Goal: Task Accomplishment & Management: Manage account settings

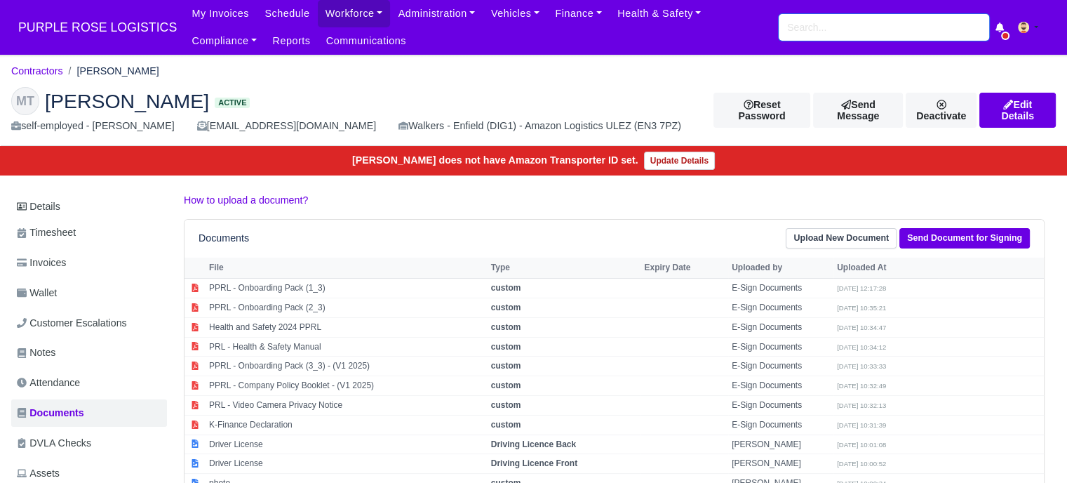
click at [807, 29] on input "search" at bounding box center [884, 27] width 211 height 27
click at [799, 26] on input "search" at bounding box center [884, 27] width 211 height 27
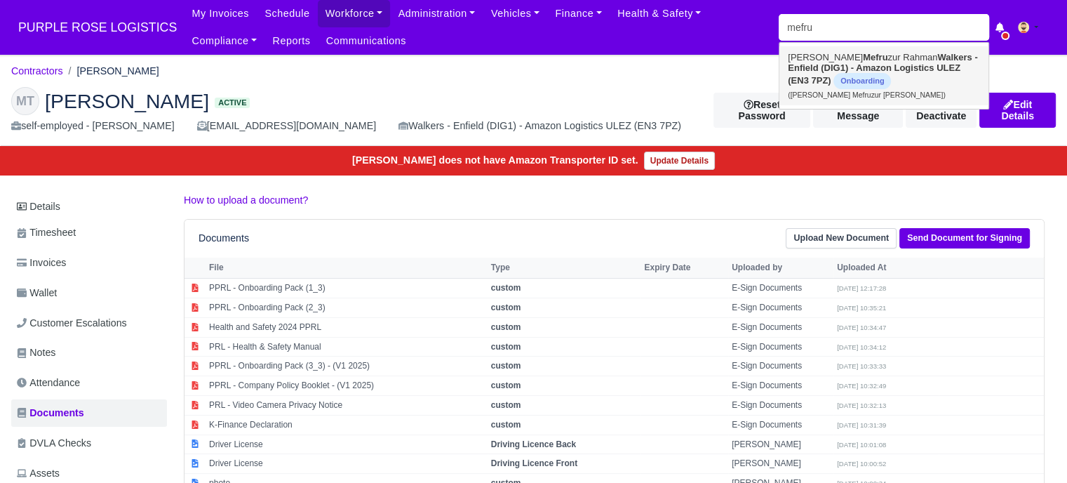
click at [839, 69] on strong "Walkers - Enfield (DIG1) - Amazon Logistics ULEZ (EN3 7PZ)" at bounding box center [882, 69] width 189 height 34
type input "[PERSON_NAME] Mefruzur [PERSON_NAME]"
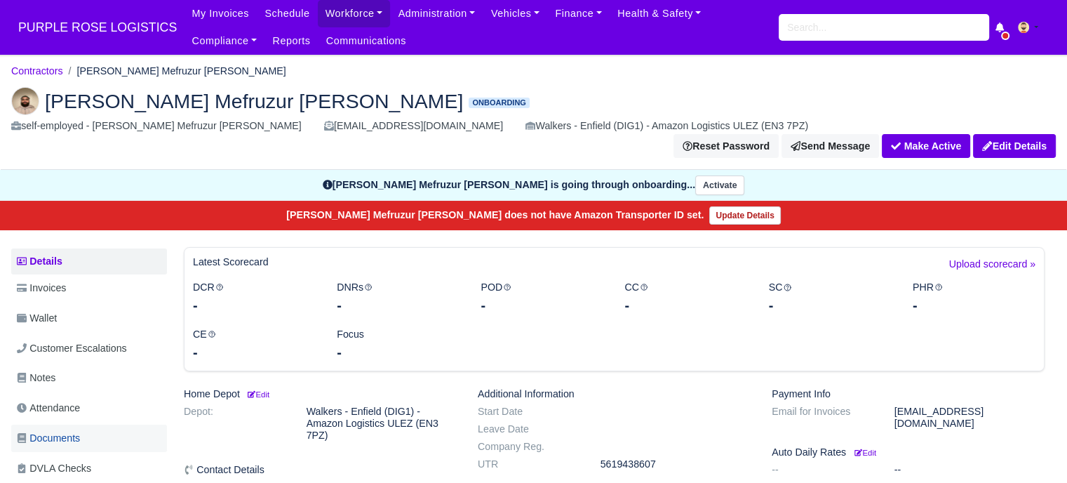
click at [84, 425] on link "Documents" at bounding box center [89, 438] width 156 height 27
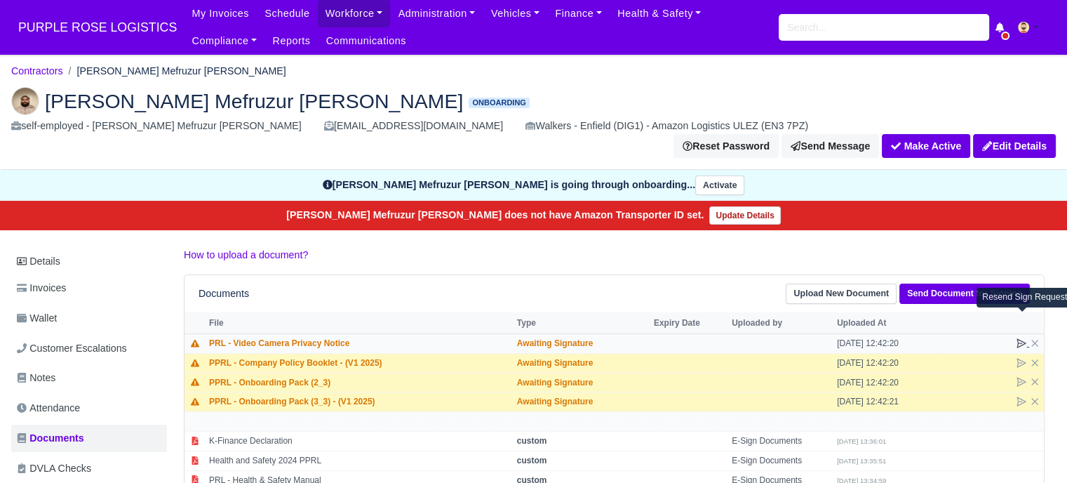
click at [1017, 339] on icon at bounding box center [1021, 343] width 8 height 8
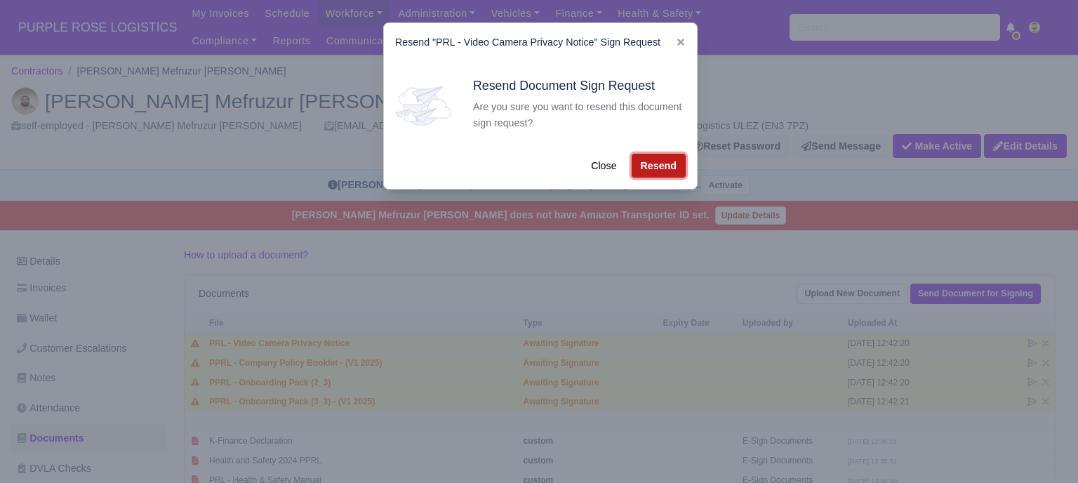
click at [648, 162] on button "Resend" at bounding box center [659, 166] width 54 height 24
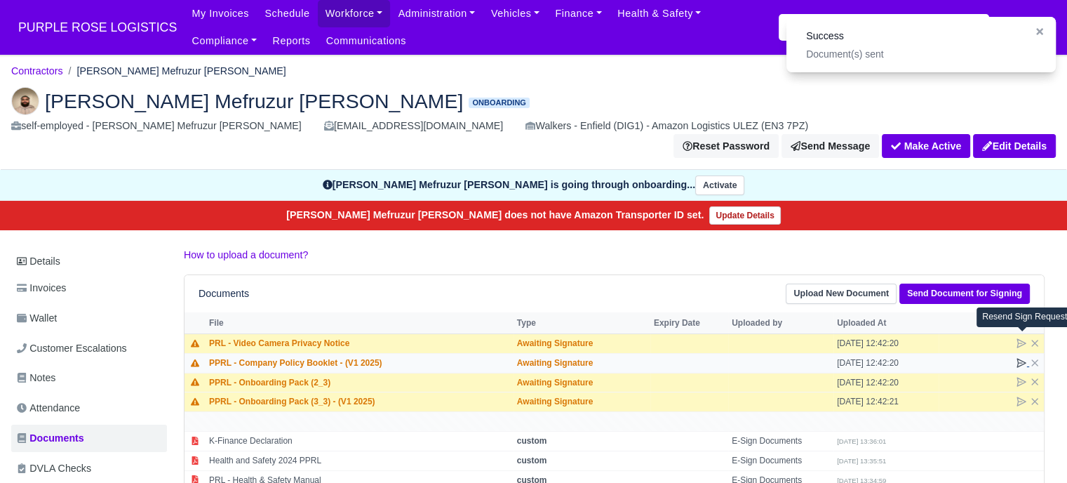
click at [1020, 359] on icon at bounding box center [1021, 363] width 8 height 8
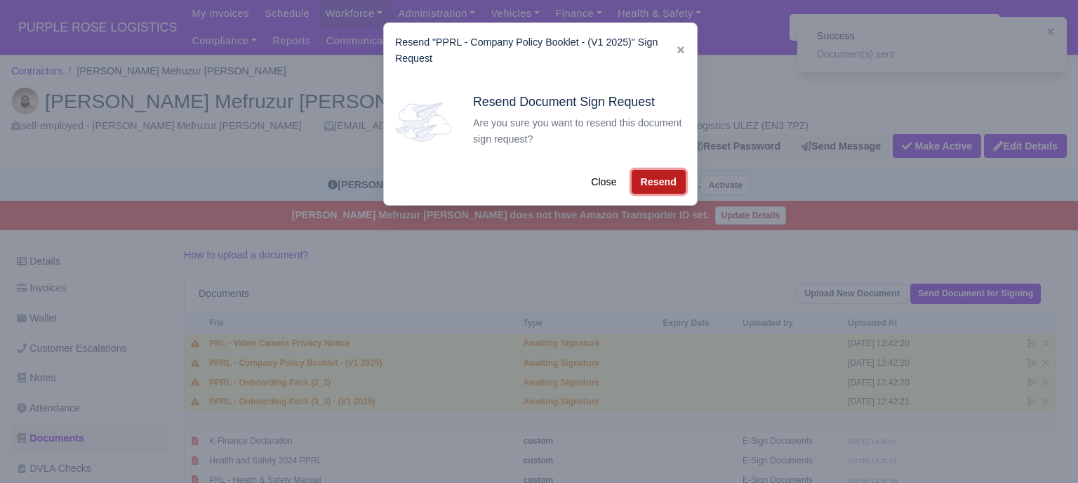
click at [660, 176] on button "Resend" at bounding box center [659, 182] width 54 height 24
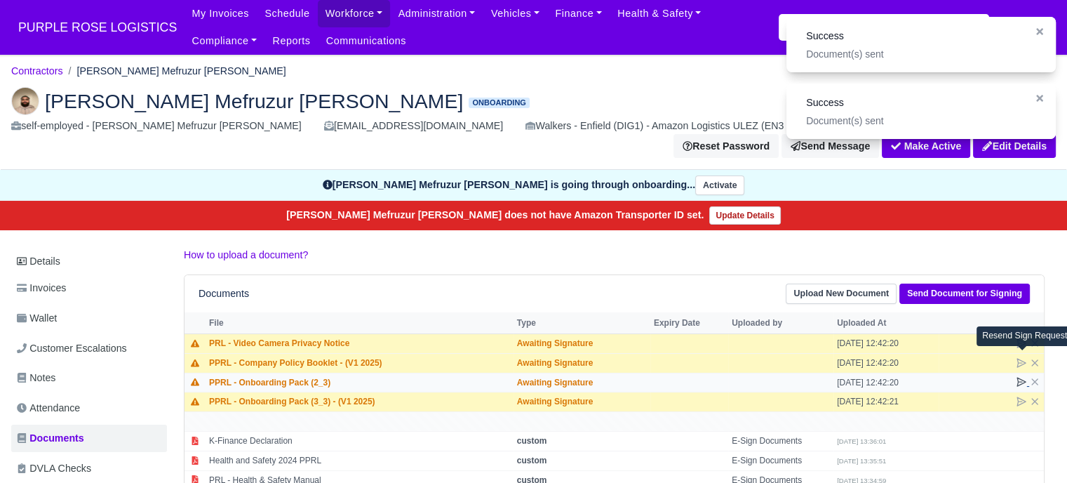
click at [1020, 376] on icon at bounding box center [1021, 381] width 11 height 11
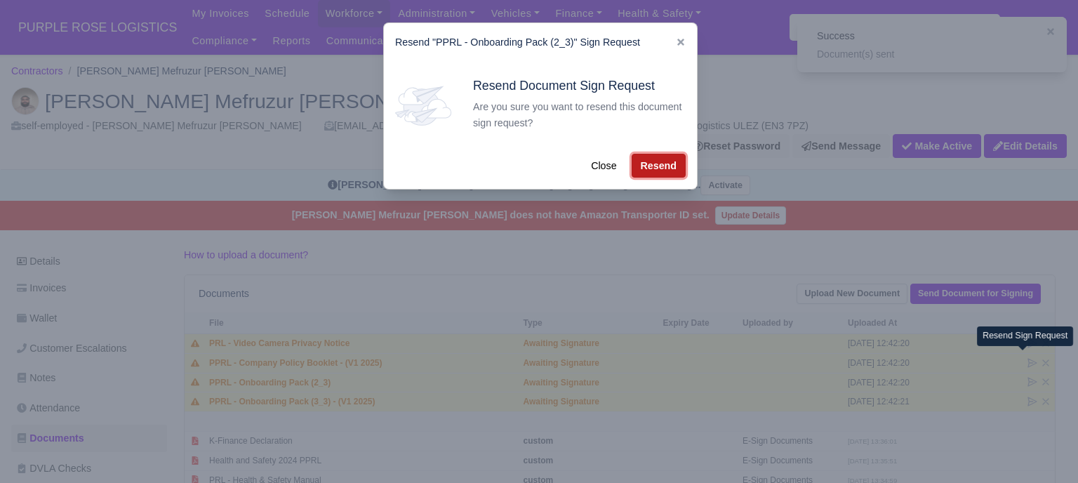
drag, startPoint x: 662, startPoint y: 163, endPoint x: 676, endPoint y: 182, distance: 23.5
click at [662, 164] on button "Resend" at bounding box center [659, 166] width 54 height 24
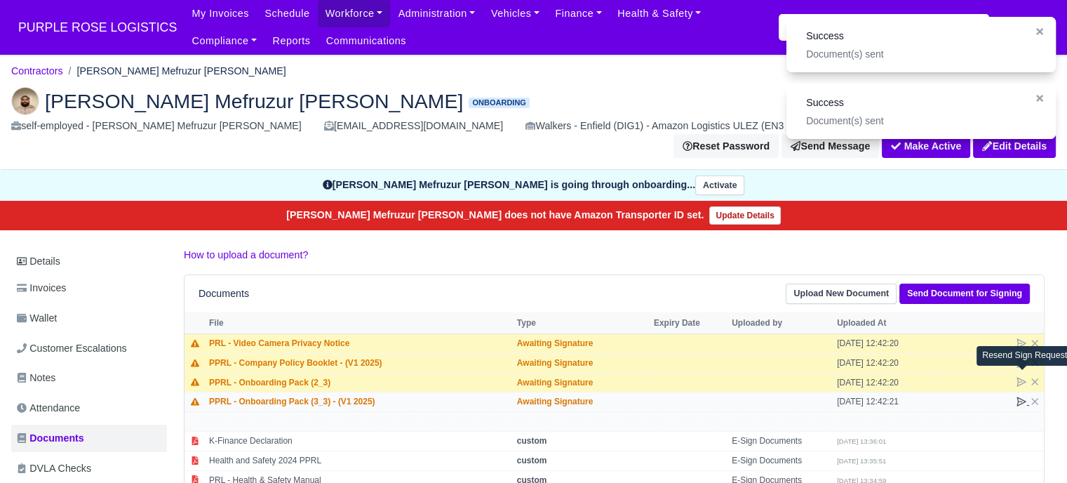
click at [1022, 396] on icon at bounding box center [1021, 401] width 11 height 11
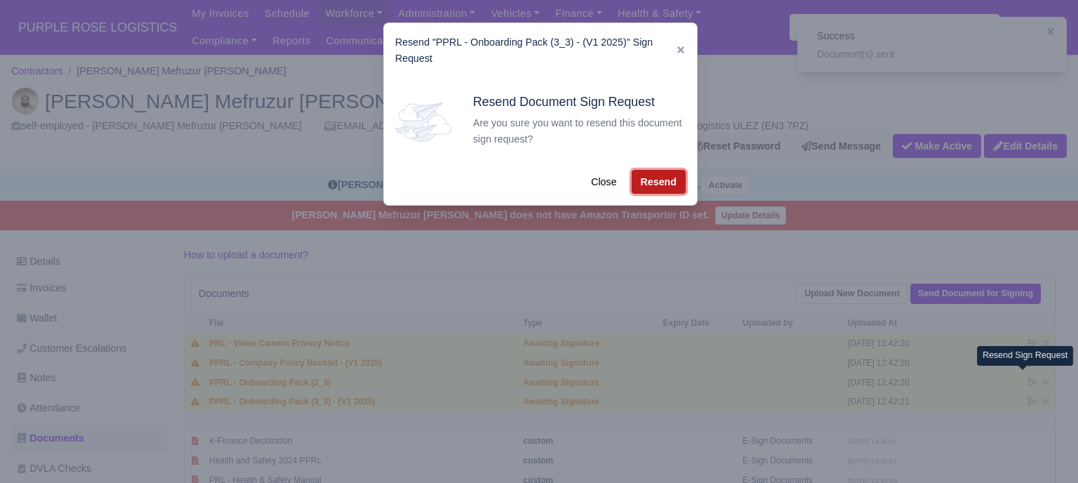
click at [665, 177] on button "Resend" at bounding box center [659, 182] width 54 height 24
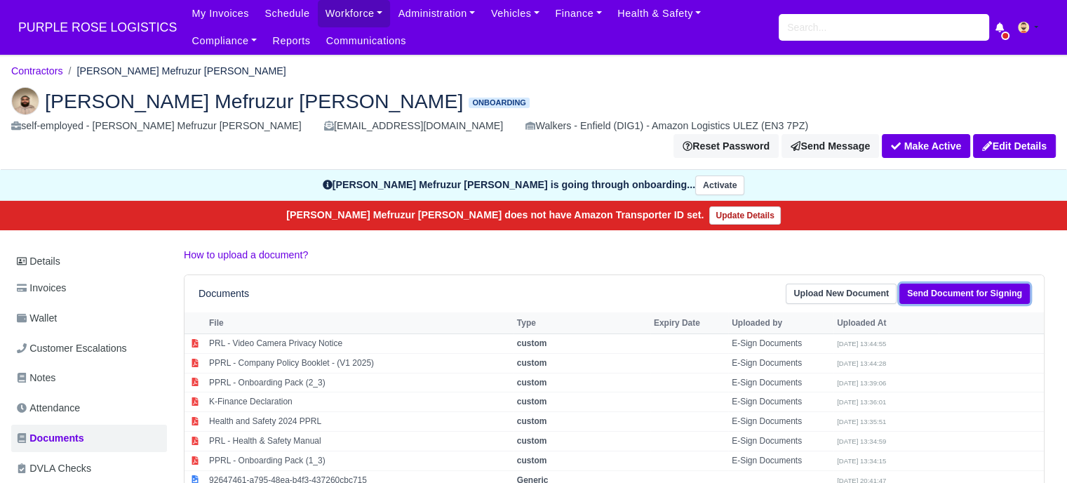
click at [960, 283] on link "Send Document for Signing" at bounding box center [965, 293] width 131 height 20
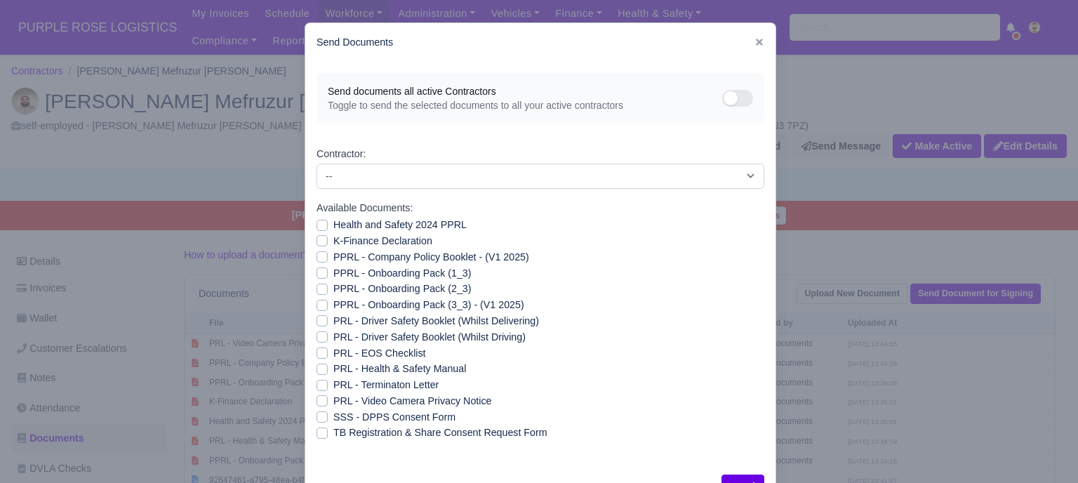
click at [333, 305] on label "PPRL - Onboarding Pack (3_3) - (V1 2025)" at bounding box center [428, 305] width 191 height 16
click at [318, 305] on input "PPRL - Onboarding Pack (3_3) - (V1 2025)" at bounding box center [321, 302] width 11 height 11
checkbox input "true"
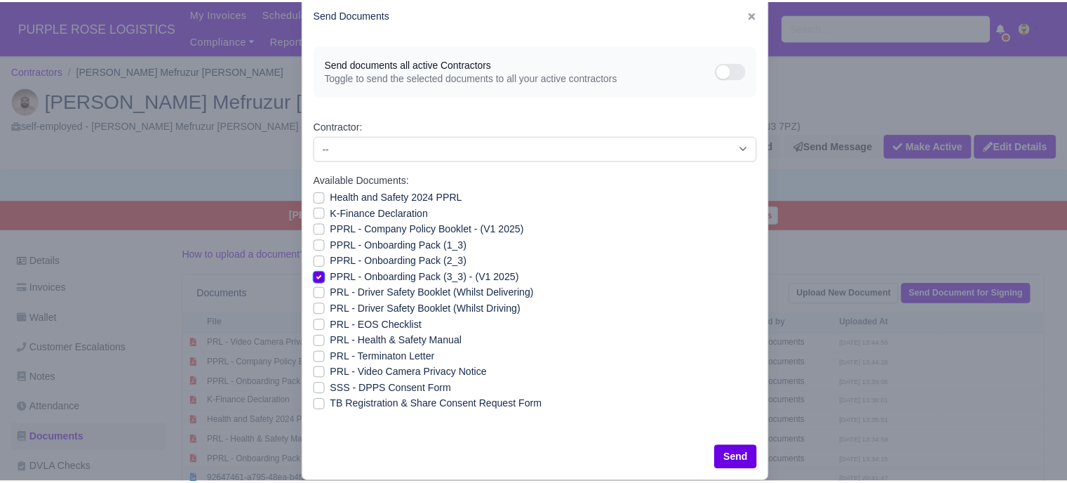
scroll to position [51, 0]
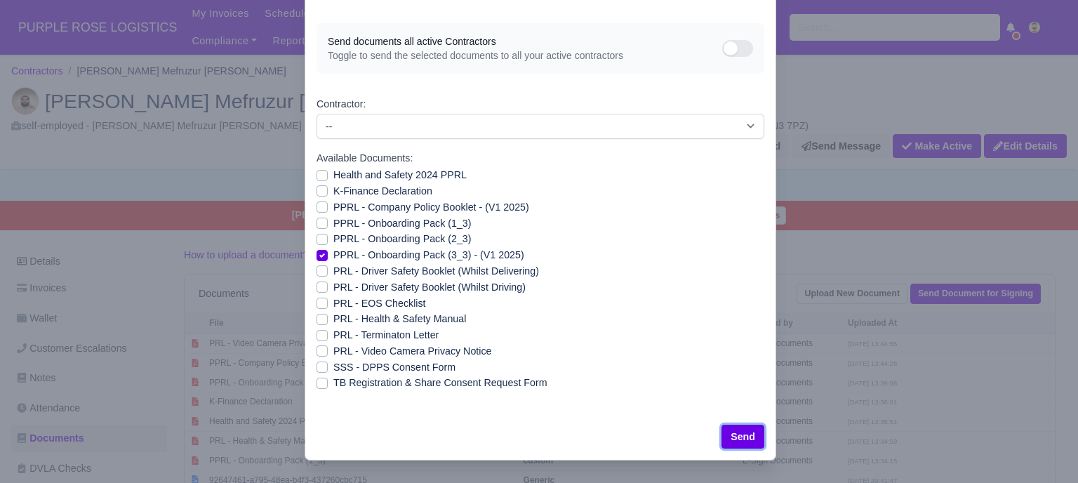
click at [758, 436] on button "Send" at bounding box center [742, 437] width 43 height 24
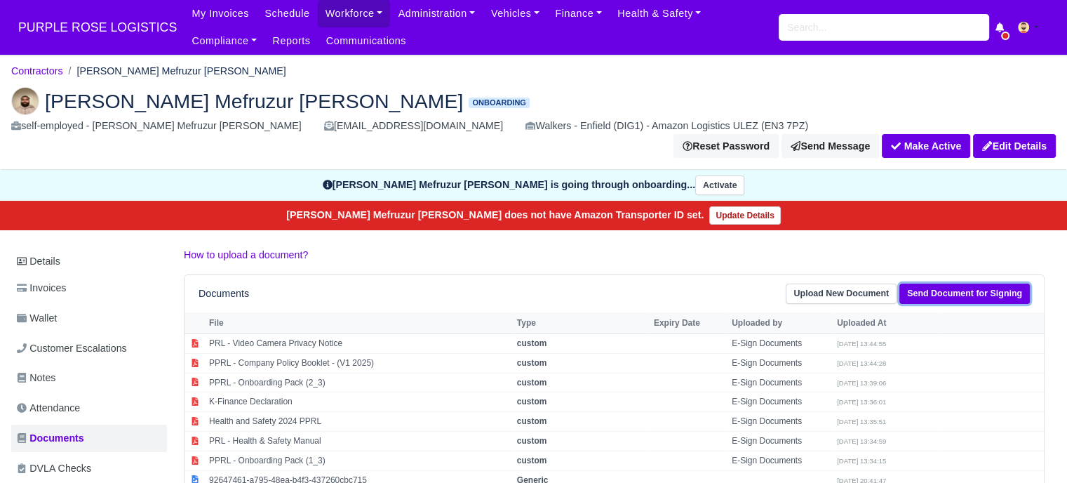
click at [988, 283] on link "Send Document for Signing" at bounding box center [965, 293] width 131 height 20
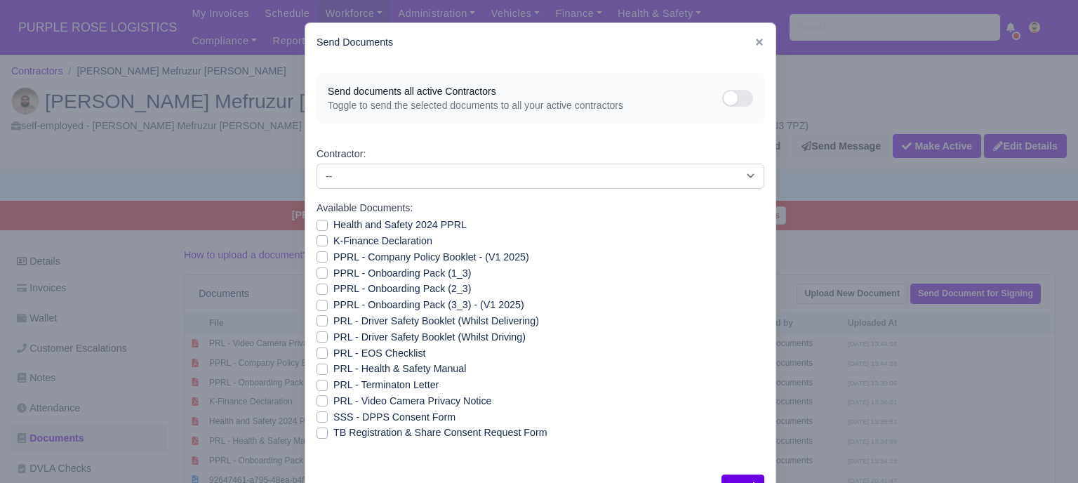
click at [333, 306] on label "PPRL - Onboarding Pack (3_3) - (V1 2025)" at bounding box center [428, 305] width 191 height 16
click at [319, 306] on input "PPRL - Onboarding Pack (3_3) - (V1 2025)" at bounding box center [321, 302] width 11 height 11
checkbox input "true"
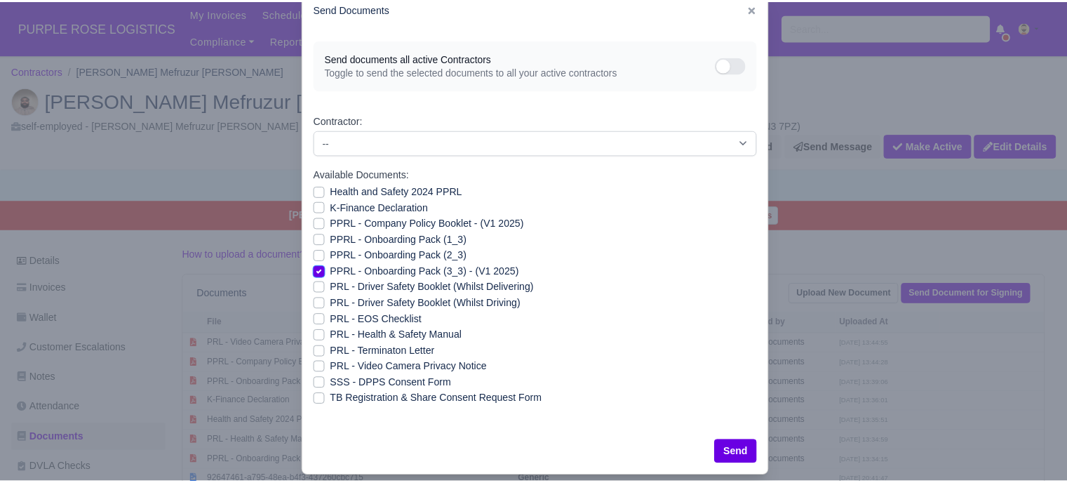
scroll to position [51, 0]
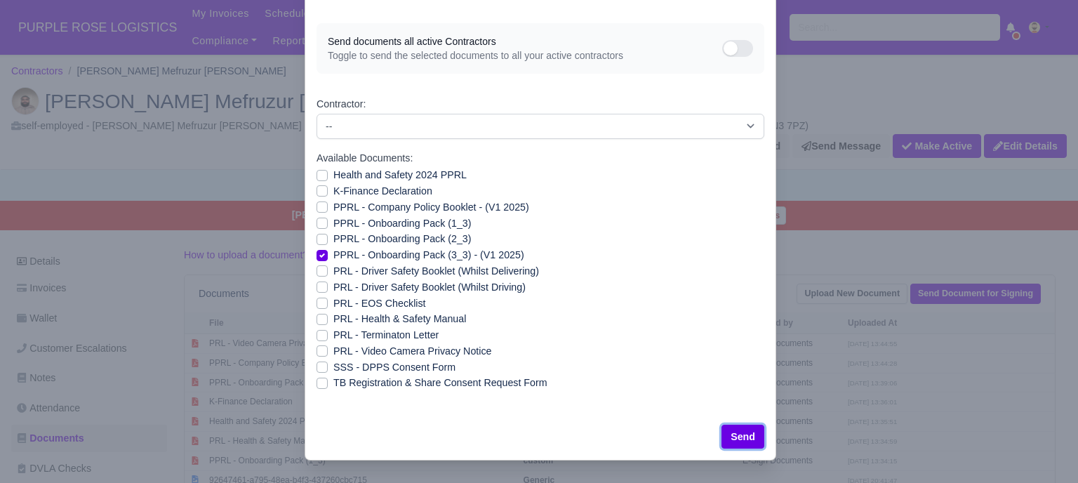
click at [741, 434] on button "Send" at bounding box center [742, 437] width 43 height 24
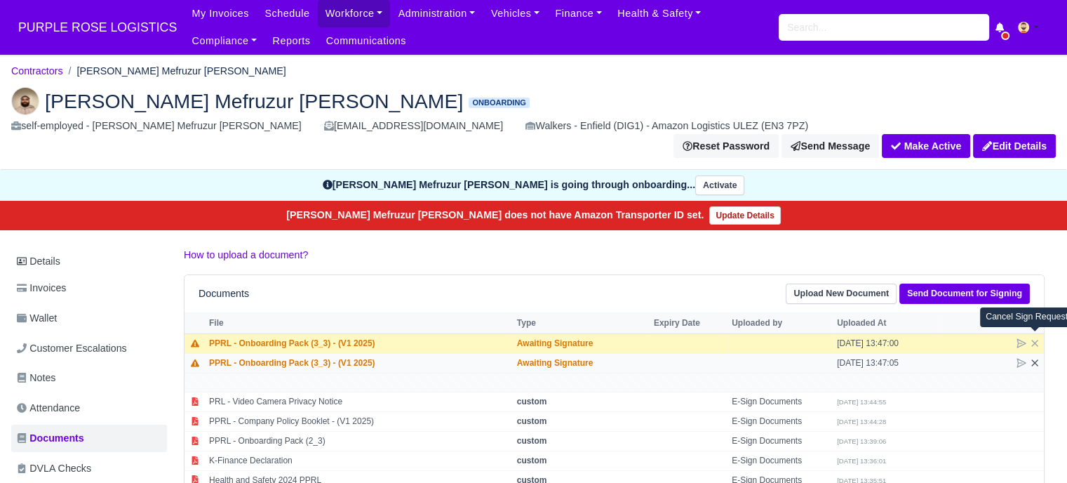
click at [1033, 357] on icon at bounding box center [1034, 362] width 11 height 11
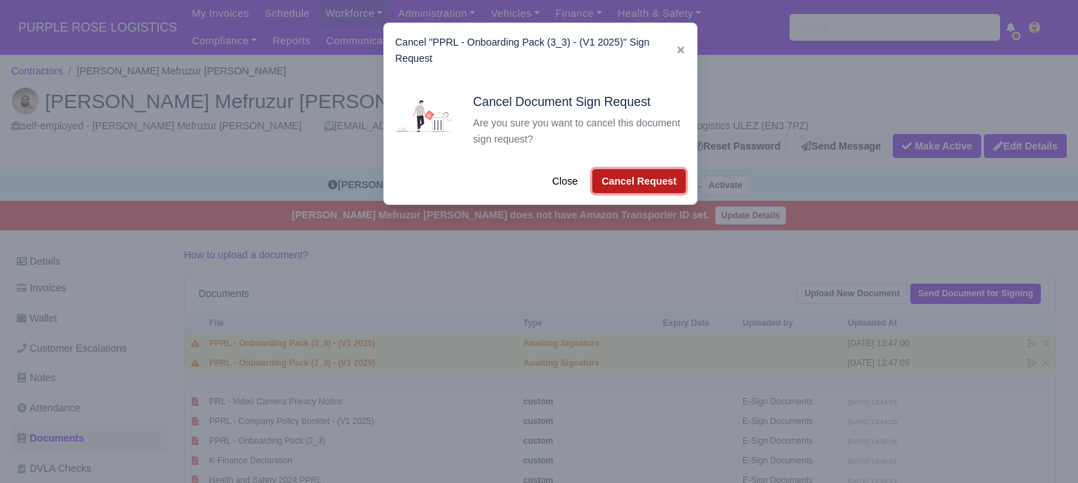
click at [626, 185] on button "Cancel Request" at bounding box center [638, 181] width 93 height 24
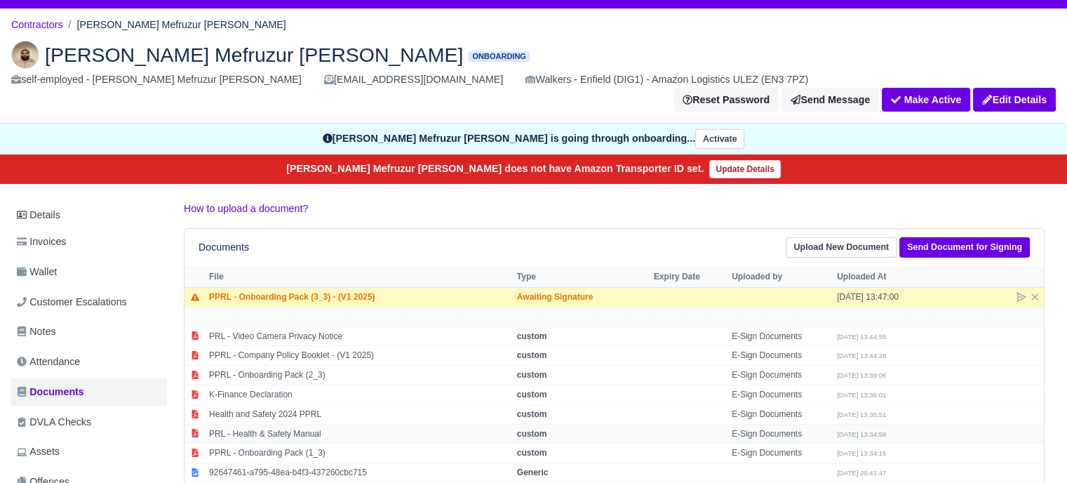
scroll to position [140, 0]
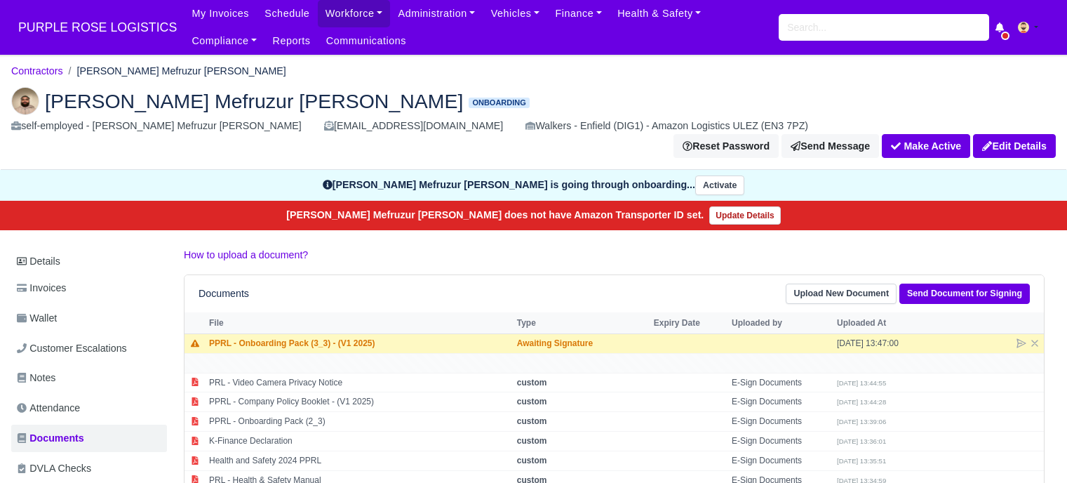
scroll to position [140, 0]
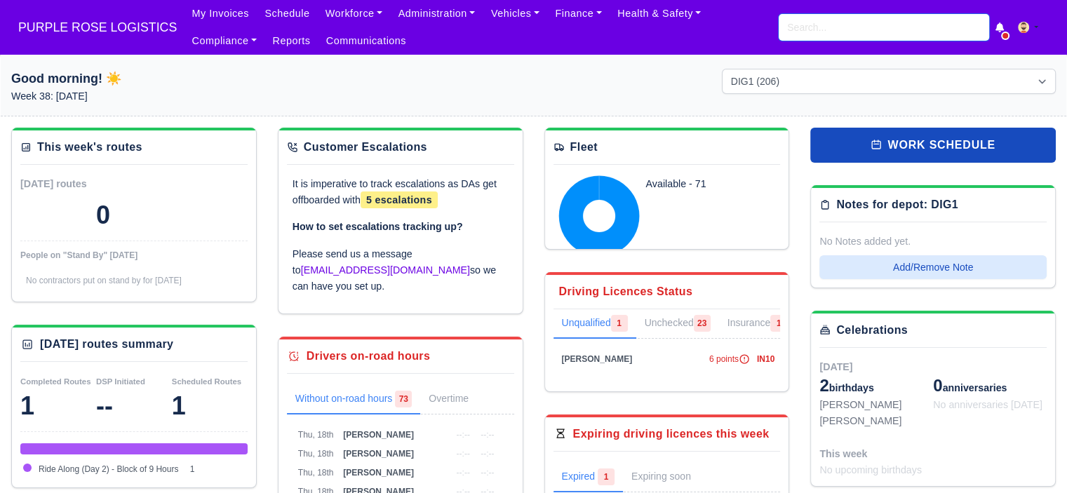
click at [875, 34] on input "search" at bounding box center [884, 27] width 211 height 27
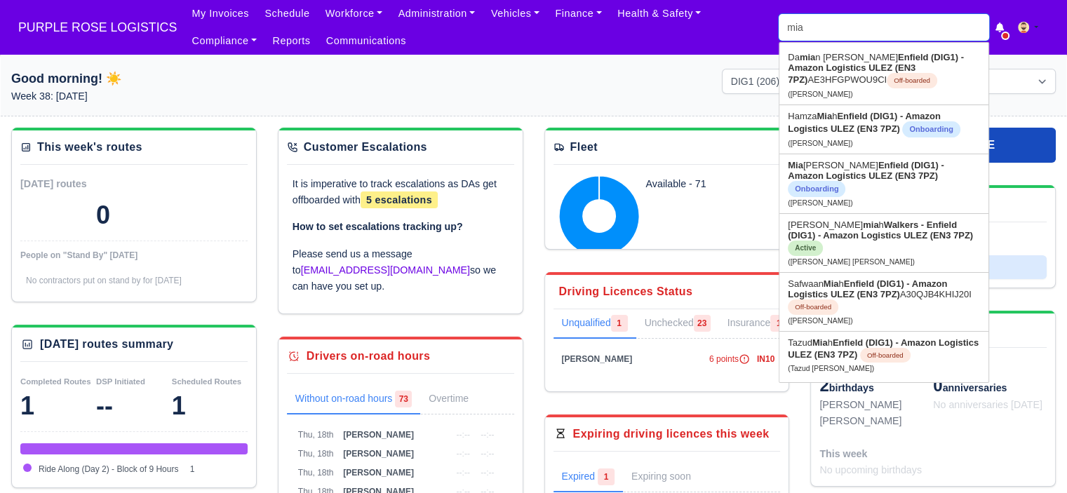
type input "mia"
type input "mia Nicolaou"
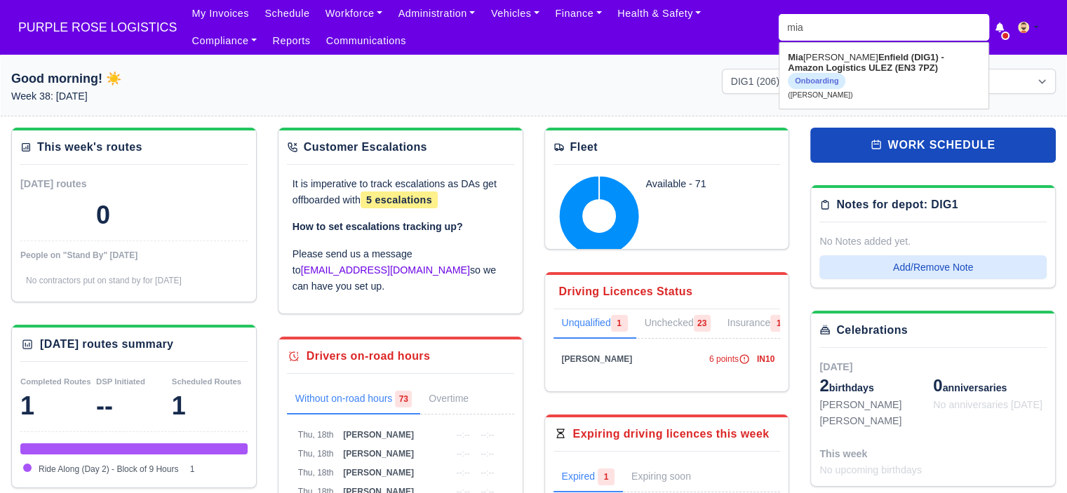
click at [850, 107] on div "DIG1 (206) DAK1 (1) GIMD (53)" at bounding box center [889, 92] width 355 height 47
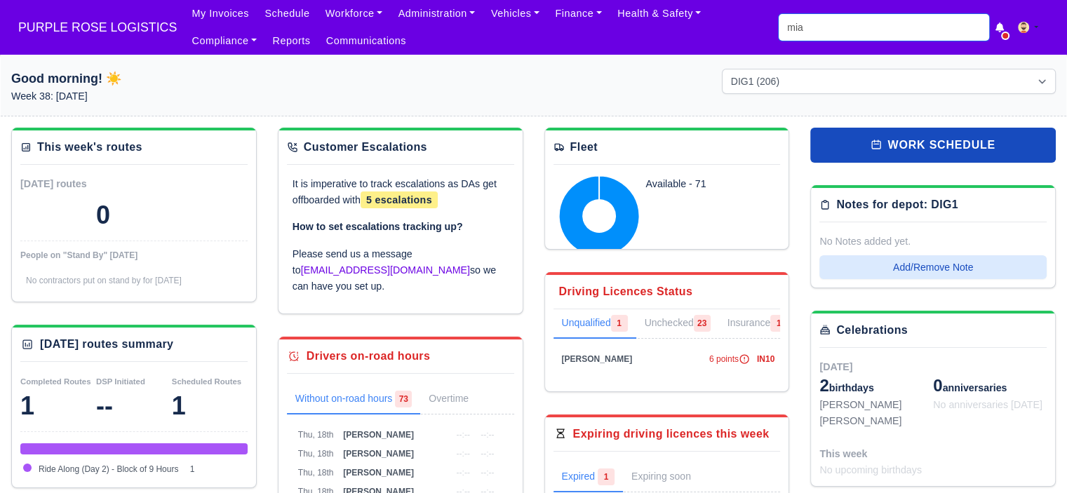
click at [847, 25] on input "mia" at bounding box center [884, 27] width 211 height 27
type input "mia"
type input "mia Nicolaou"
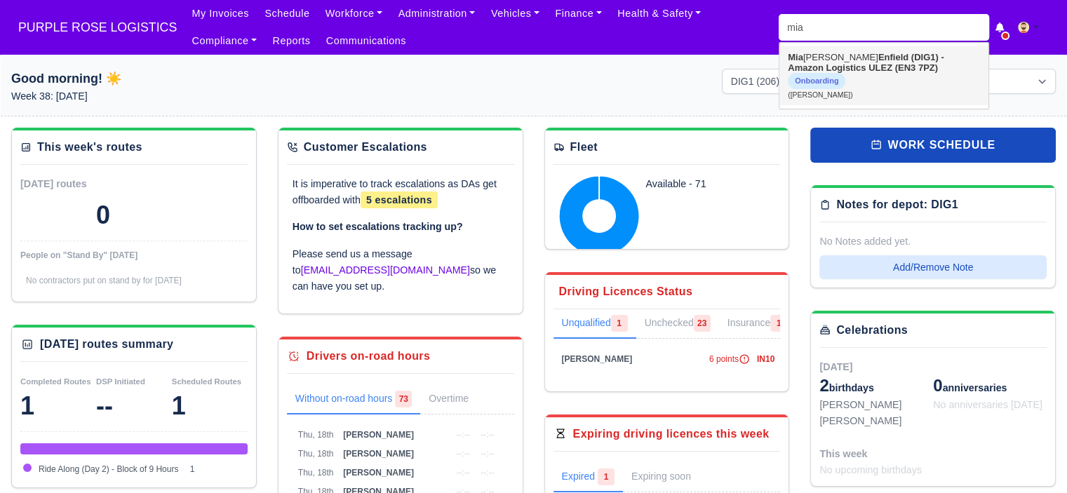
click at [869, 56] on strong "Enfield (DIG1) - Amazon Logistics ULEZ (EN3 7PZ)" at bounding box center [866, 62] width 156 height 21
type input "[PERSON_NAME]"
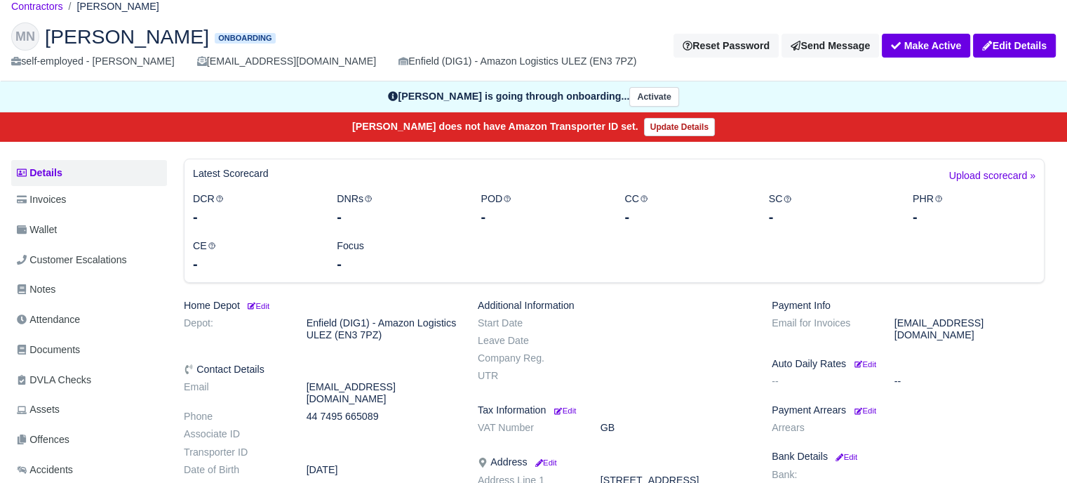
scroll to position [316, 0]
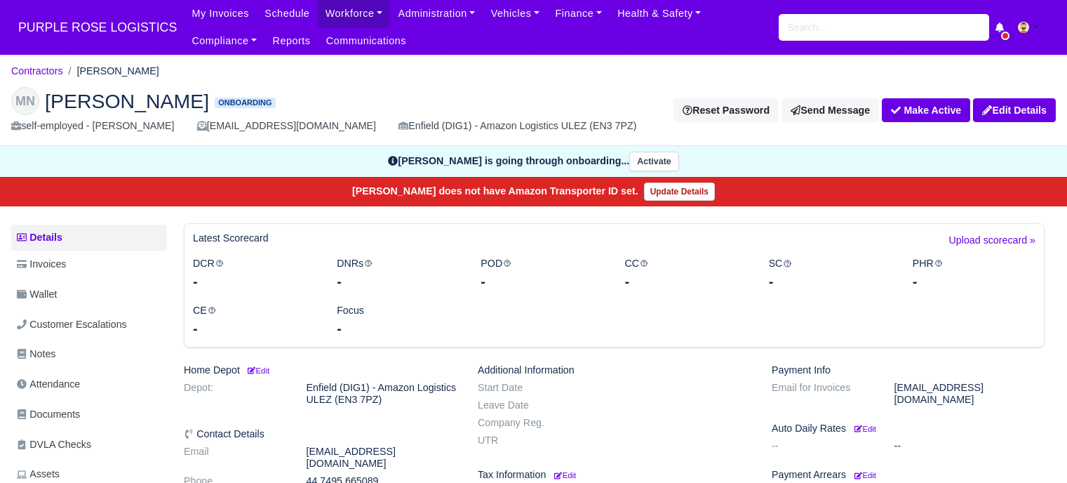
scroll to position [351, 0]
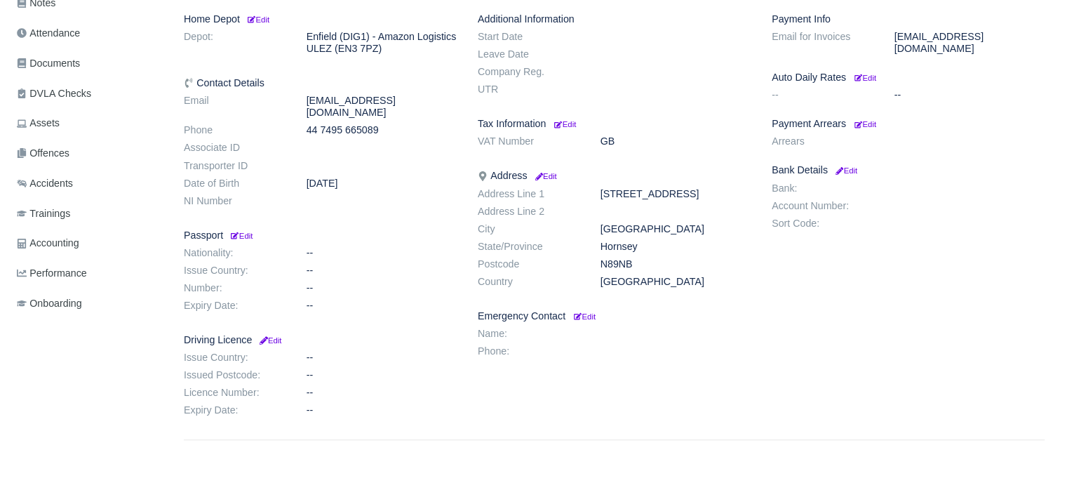
scroll to position [281, 0]
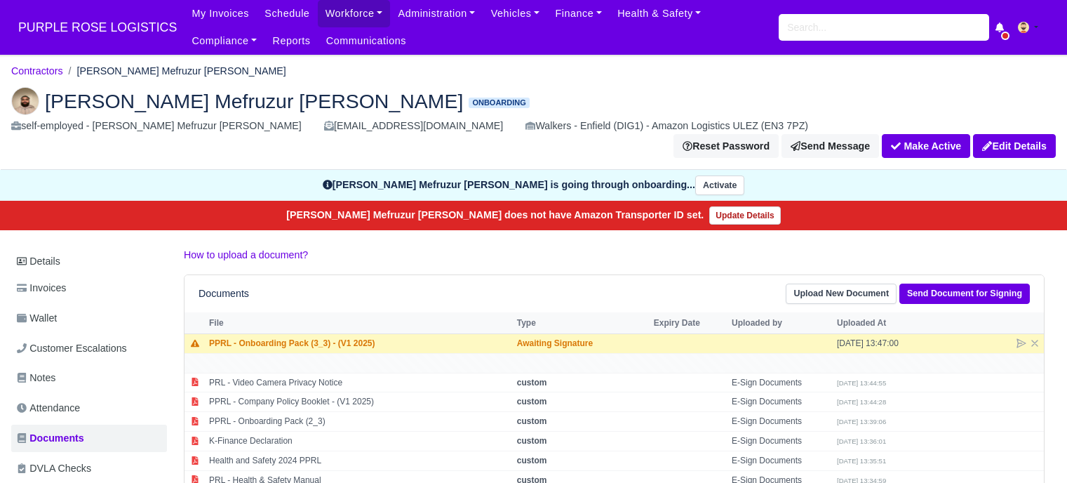
scroll to position [140, 0]
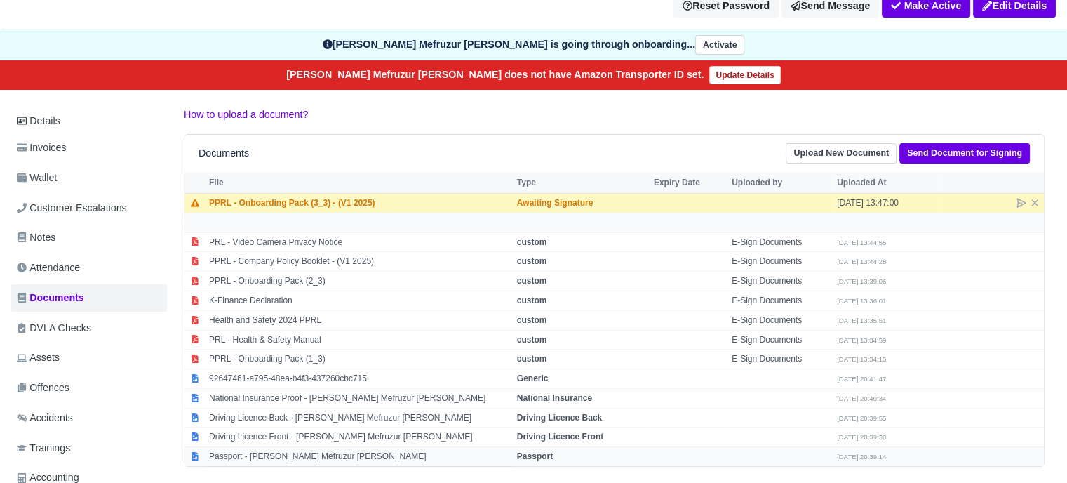
click at [542, 451] on strong "Passport" at bounding box center [535, 456] width 36 height 10
select select "passport"
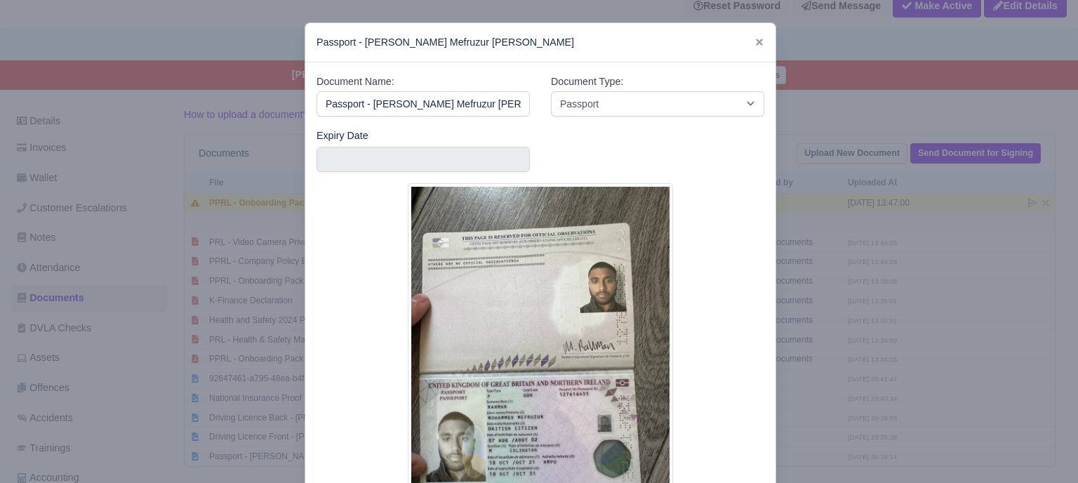
click at [852, 272] on div at bounding box center [539, 241] width 1078 height 483
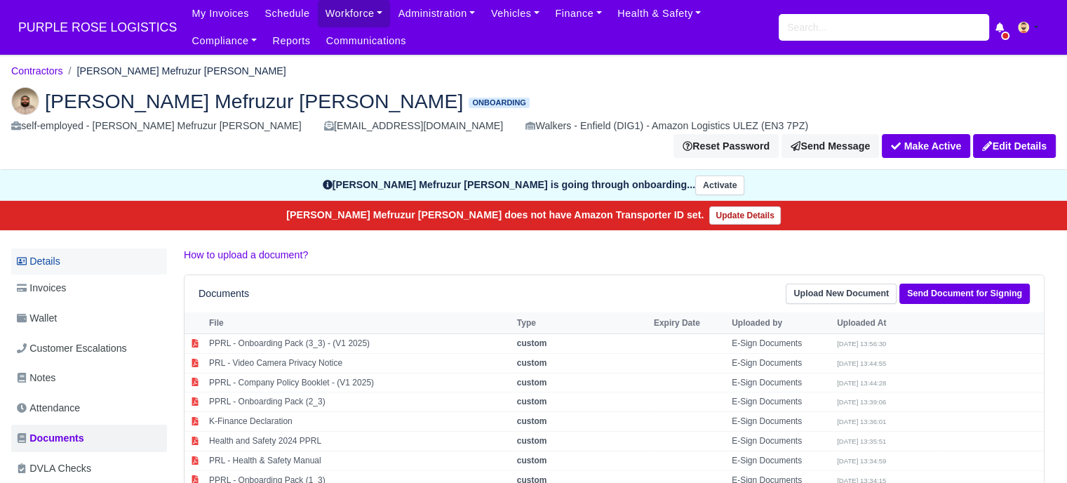
click at [34, 248] on link "Details" at bounding box center [89, 261] width 156 height 26
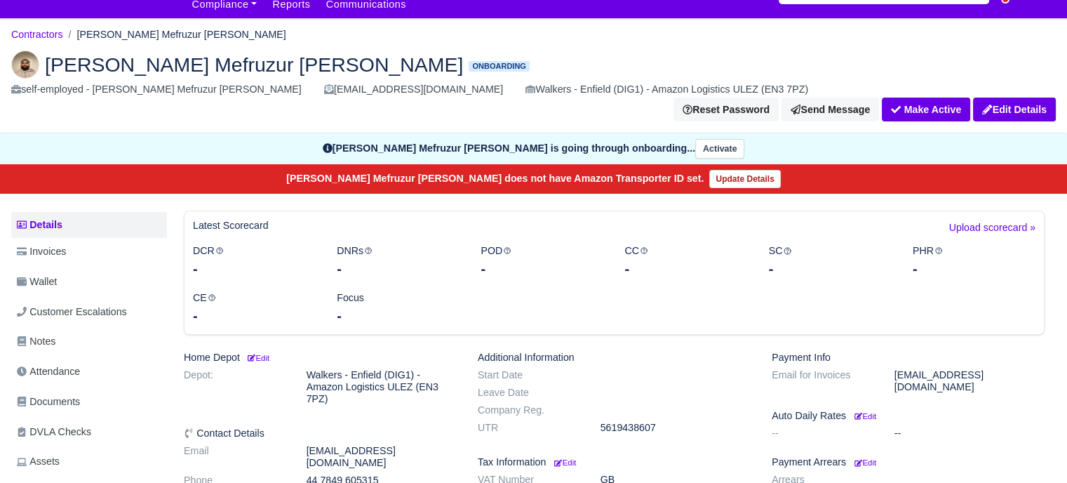
scroll to position [70, 0]
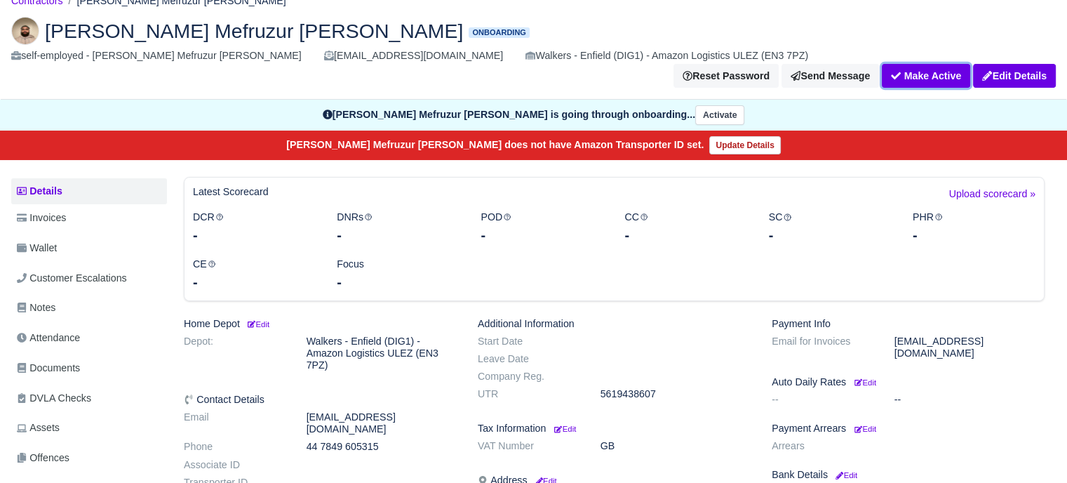
click at [937, 64] on button "Make Active" at bounding box center [926, 76] width 88 height 24
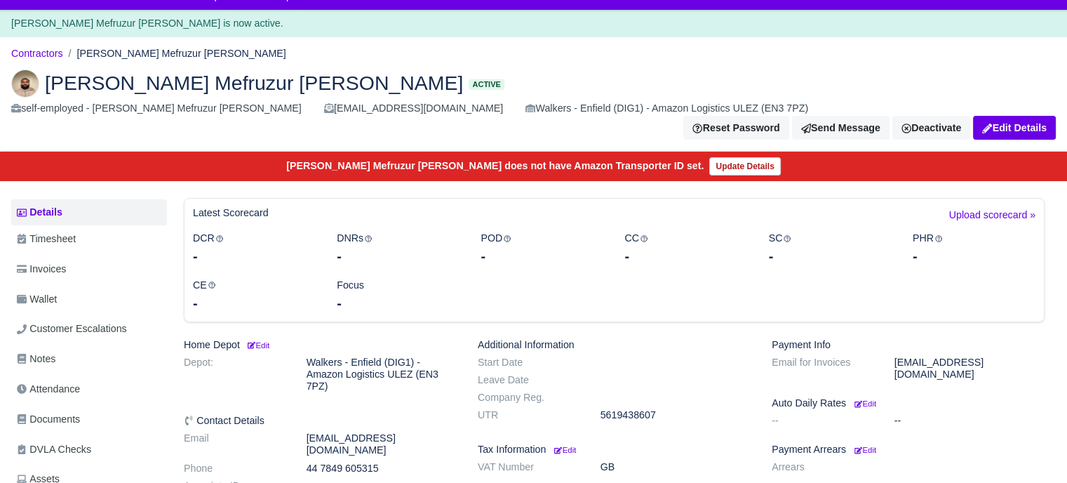
scroll to position [70, 0]
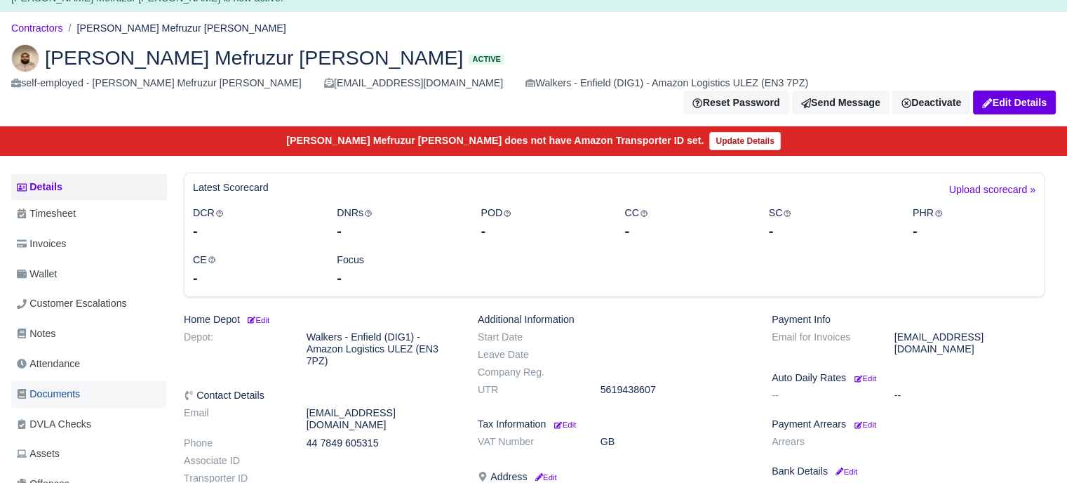
click at [73, 386] on span "Documents" at bounding box center [48, 394] width 63 height 16
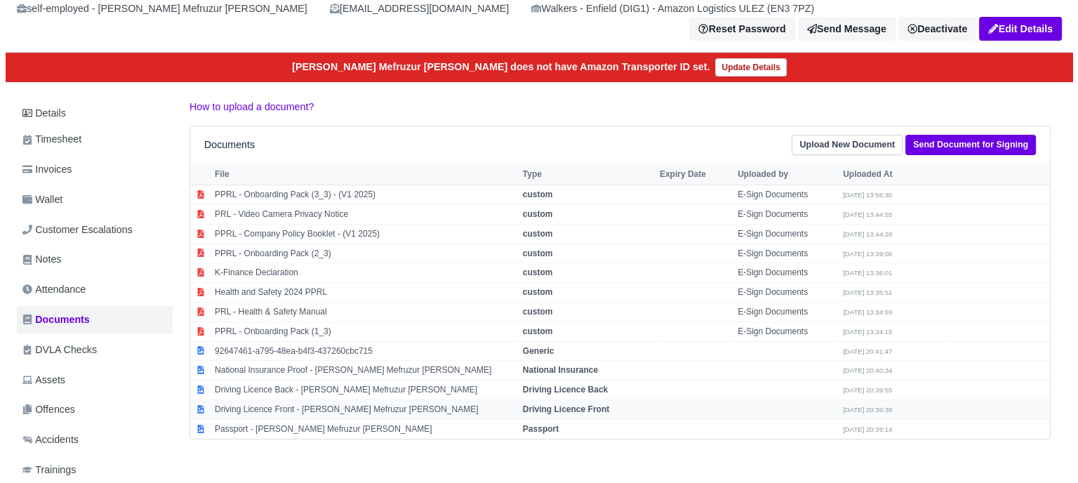
scroll to position [140, 0]
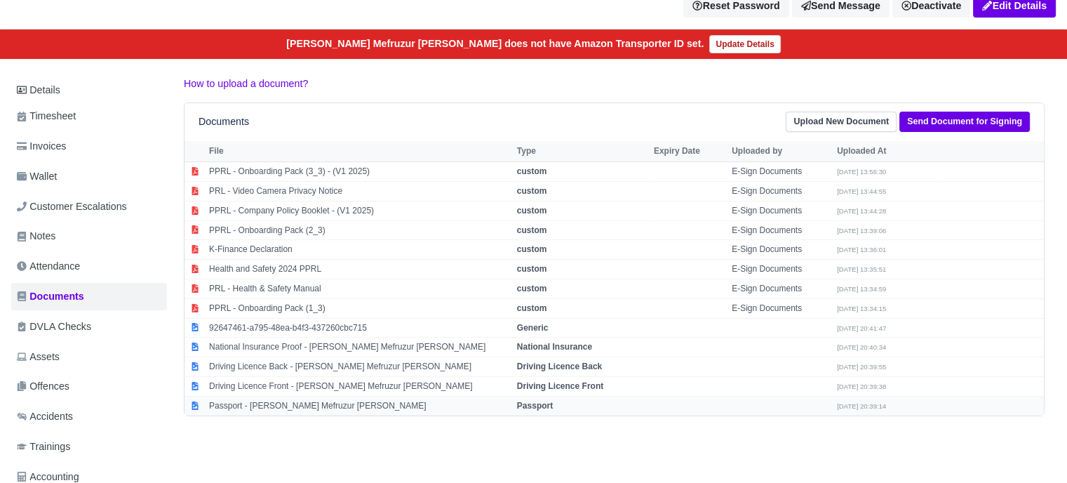
click at [544, 401] on strong "Passport" at bounding box center [535, 406] width 36 height 10
select select "passport"
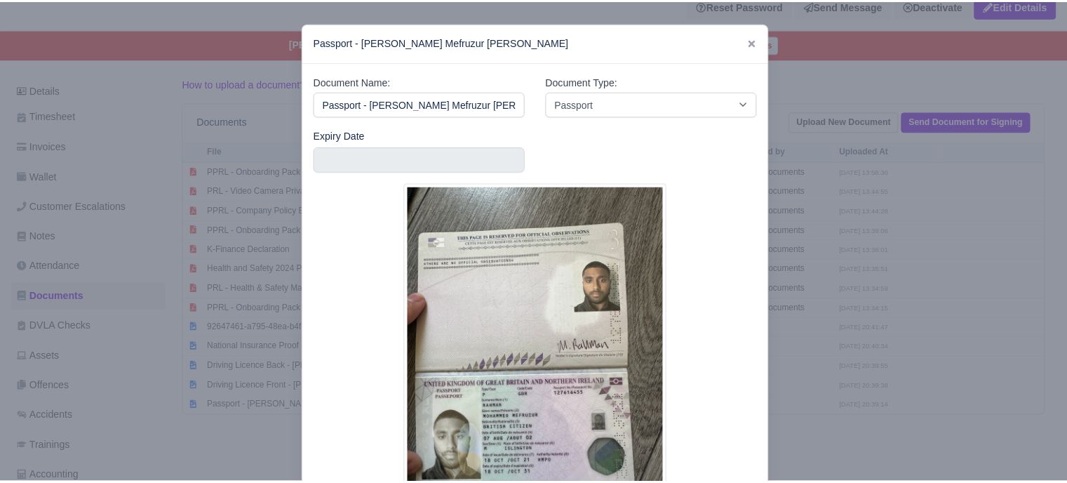
scroll to position [70, 0]
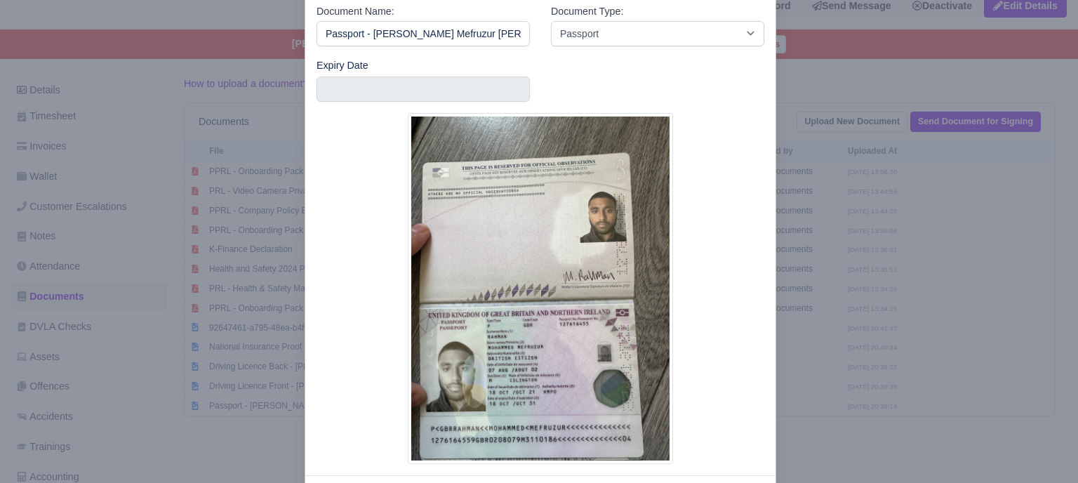
click at [801, 328] on div at bounding box center [539, 241] width 1078 height 483
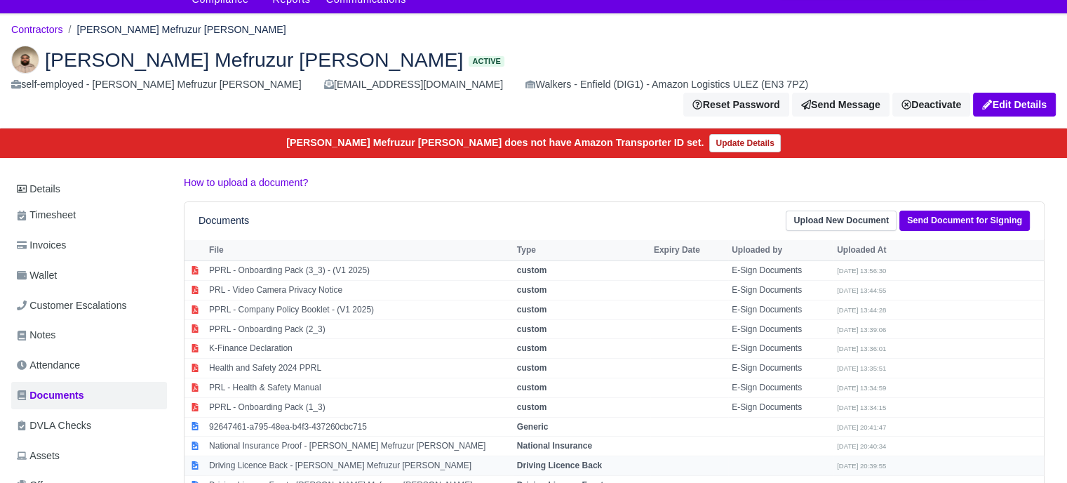
scroll to position [0, 0]
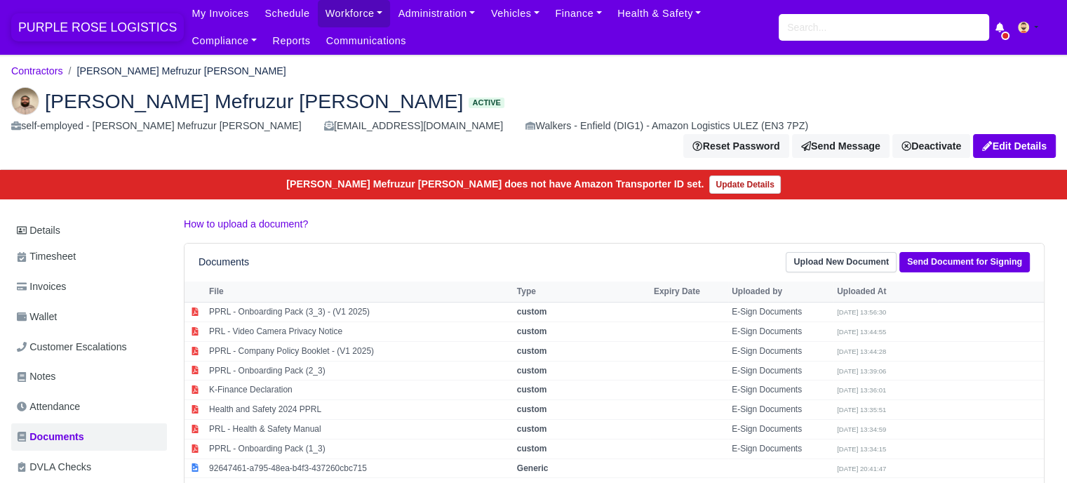
click at [81, 27] on span "PURPLE ROSE LOGISTICS" at bounding box center [97, 27] width 173 height 28
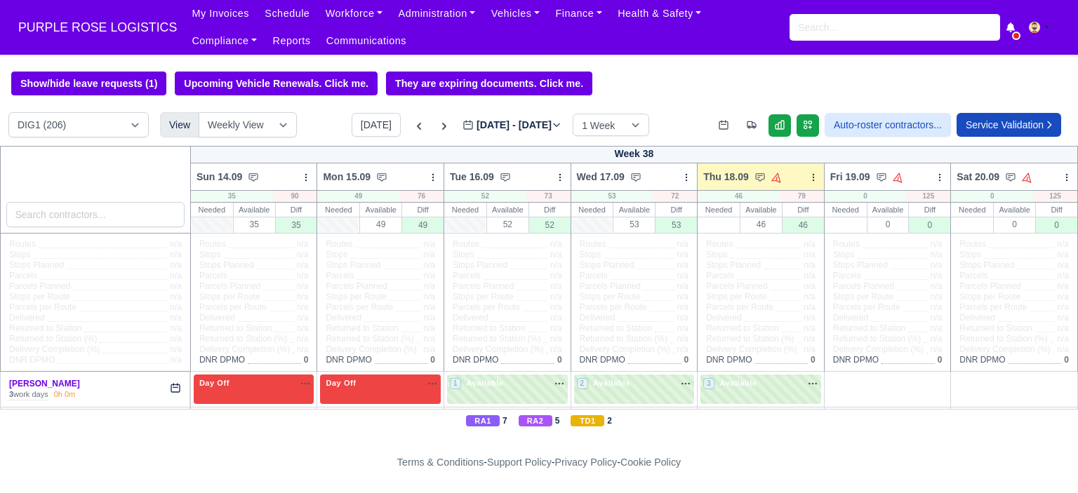
select select "5"
click at [8, 114] on select "DIG1 (206) DAK1 (1) GIMD (54)" at bounding box center [78, 124] width 140 height 25
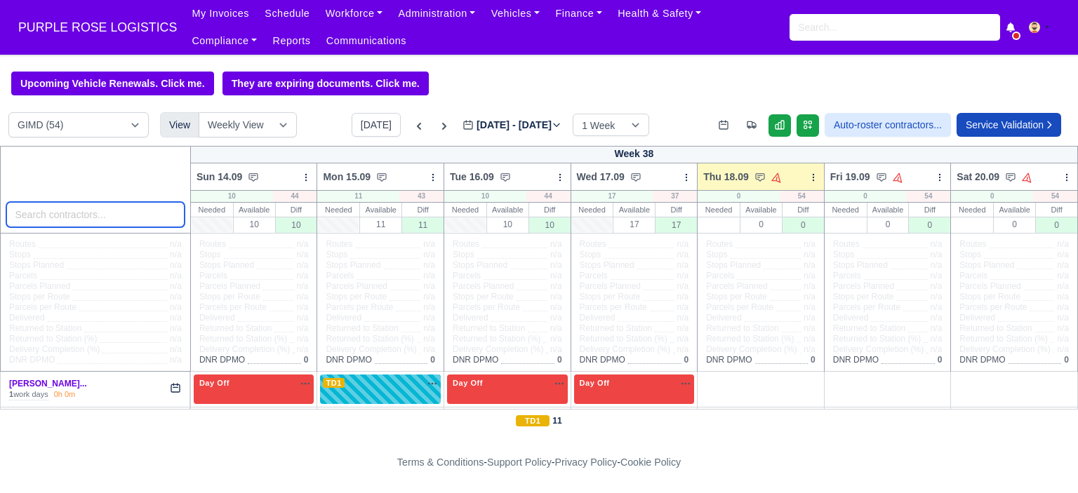
click at [90, 218] on input "search" at bounding box center [95, 214] width 178 height 25
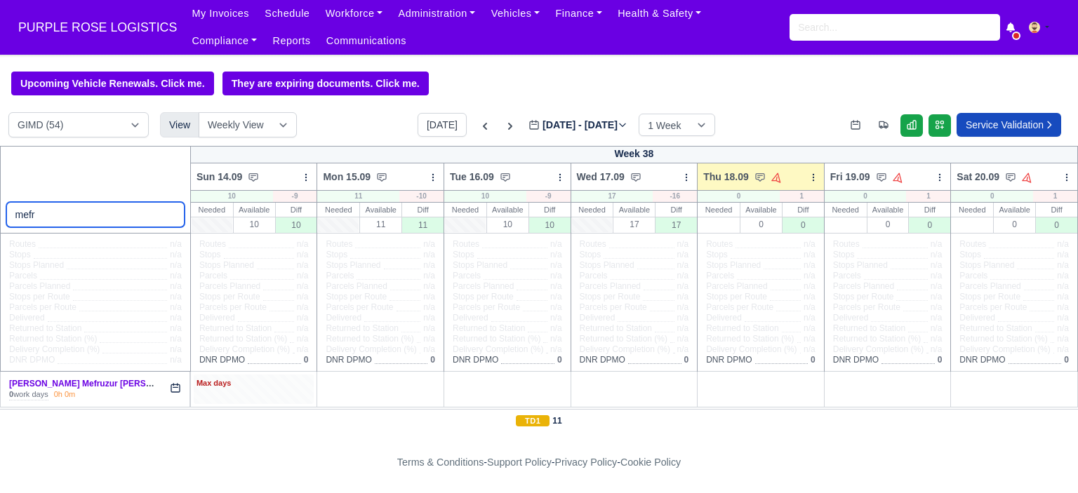
type input "mefr"
click at [264, 391] on div "Max days" at bounding box center [254, 389] width 121 height 29
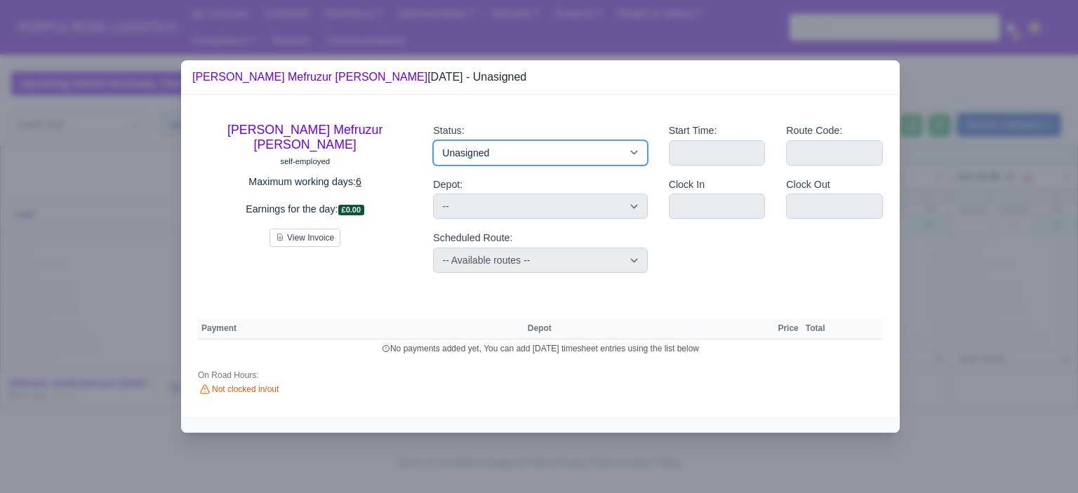
drag, startPoint x: 509, startPoint y: 153, endPoint x: 516, endPoint y: 163, distance: 13.1
click at [510, 153] on select "Available Day Off Stand By Holiday Other Depot In Office OSM Ridealong Nursery …" at bounding box center [540, 152] width 214 height 25
select select "Day Off"
click at [433, 140] on select "Available Day Off Stand By Holiday Other Depot In Office OSM Ridealong Nursery …" at bounding box center [540, 152] width 214 height 25
select select
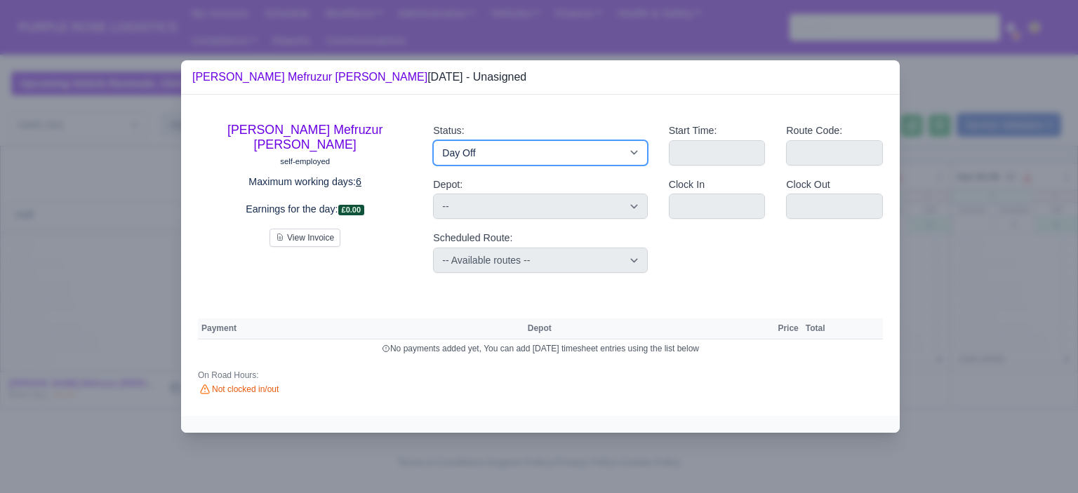
select select "na"
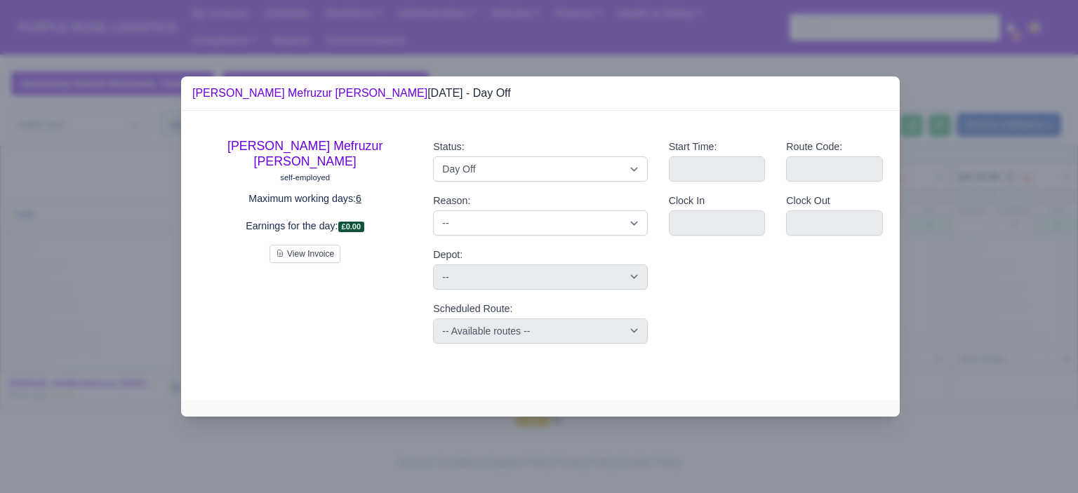
click at [974, 316] on div at bounding box center [539, 246] width 1078 height 493
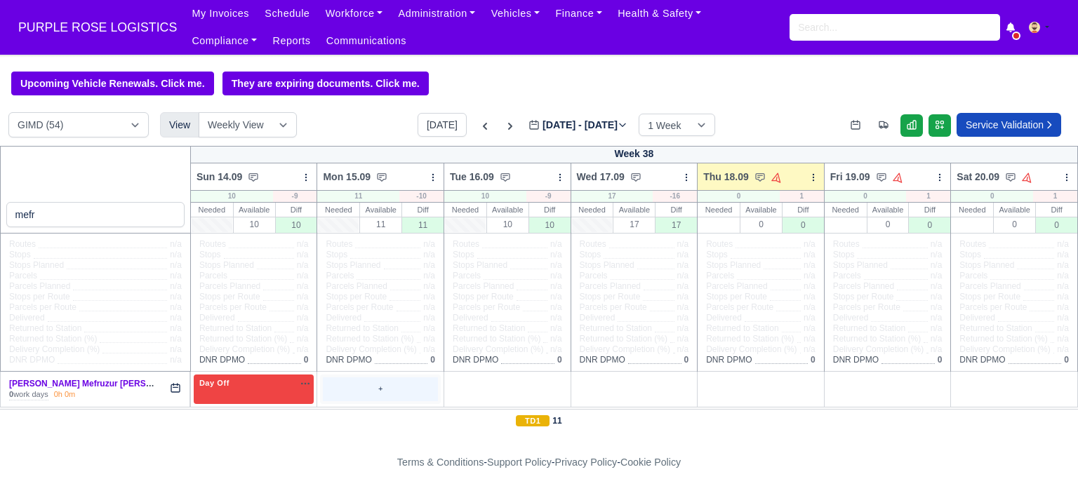
click at [342, 401] on div "+" at bounding box center [380, 389] width 115 height 23
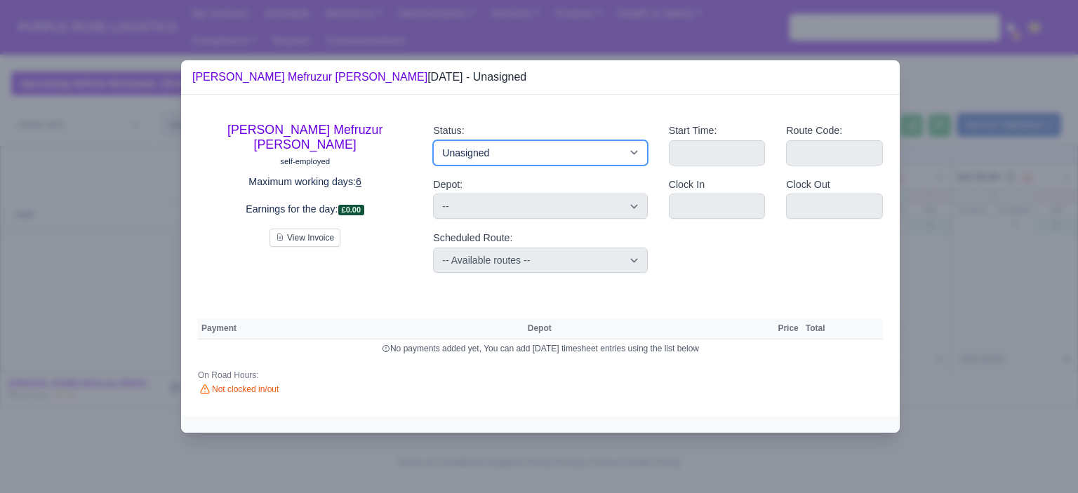
click at [637, 149] on select "Available Day Off Stand By Holiday Other Depot In Office OSM Ridealong Nursery …" at bounding box center [540, 152] width 214 height 25
select select "Day Off"
click at [433, 140] on select "Available Day Off Stand By Holiday Other Depot In Office OSM Ridealong Nursery …" at bounding box center [540, 152] width 214 height 25
select select
select select "na"
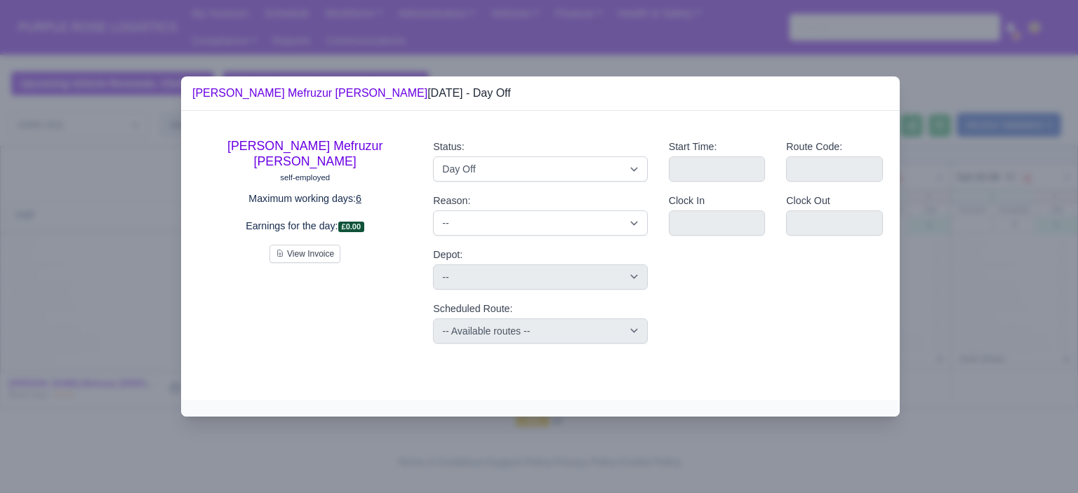
click at [1077, 229] on div at bounding box center [539, 246] width 1078 height 493
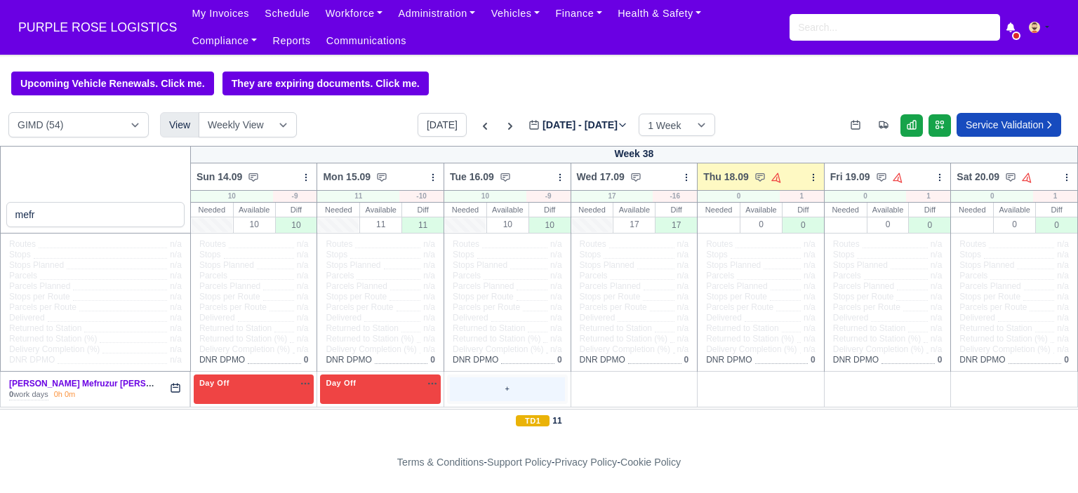
click at [499, 388] on div "+" at bounding box center [507, 389] width 115 height 23
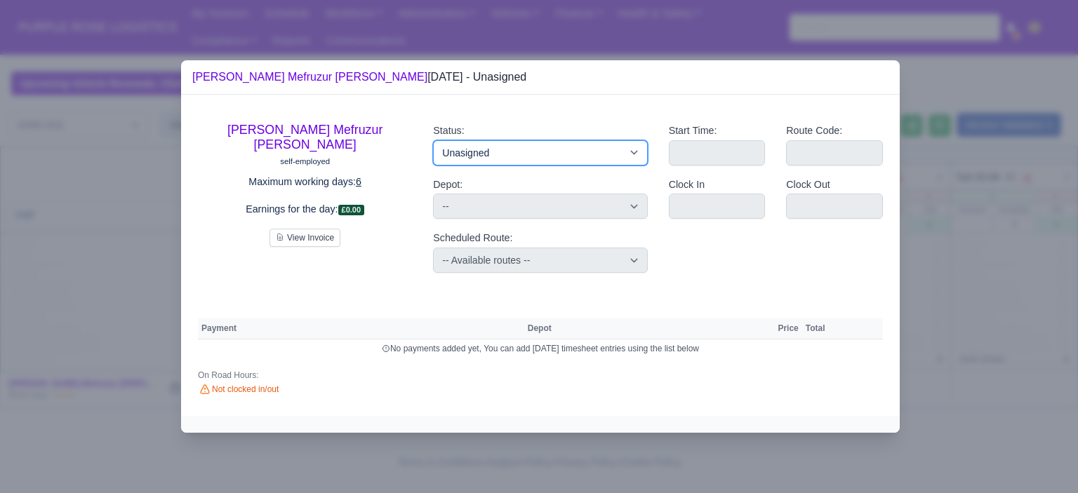
click at [533, 151] on select "Available Day Off Stand By Holiday Other Depot In Office OSM Ridealong Nursery …" at bounding box center [540, 152] width 214 height 25
select select "Day Off"
click at [433, 140] on select "Available Day Off Stand By Holiday Other Depot In Office OSM Ridealong Nursery …" at bounding box center [540, 152] width 214 height 25
select select
select select "na"
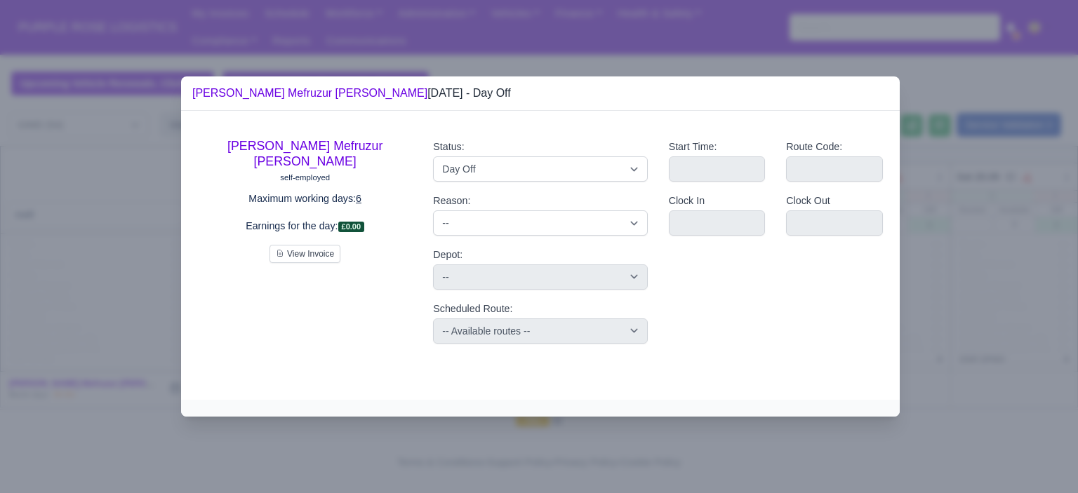
click at [920, 234] on div at bounding box center [539, 246] width 1078 height 493
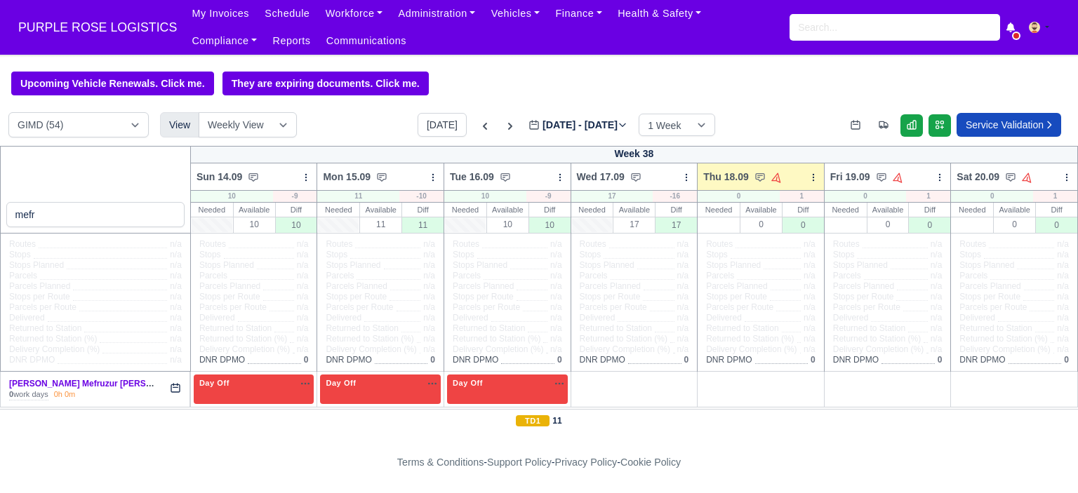
click at [596, 375] on td "+" at bounding box center [633, 389] width 127 height 35
click at [601, 387] on div "+" at bounding box center [634, 389] width 115 height 23
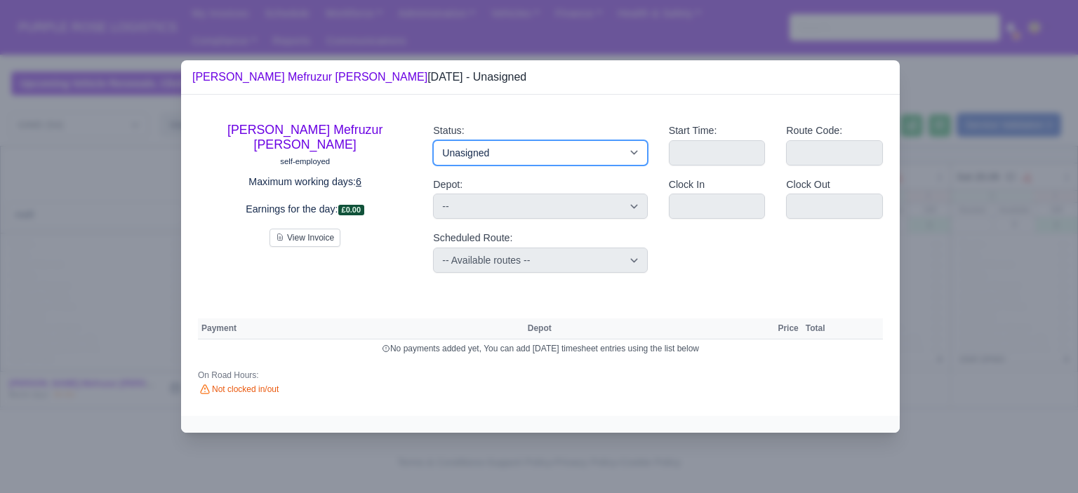
click at [575, 162] on select "Available Day Off Stand By Holiday Other Depot In Office OSM Ridealong Nursery …" at bounding box center [540, 152] width 214 height 25
select select "Training"
click at [433, 140] on select "Available Day Off Stand By Holiday Other Depot In Office OSM Ridealong Nursery …" at bounding box center [540, 152] width 214 height 25
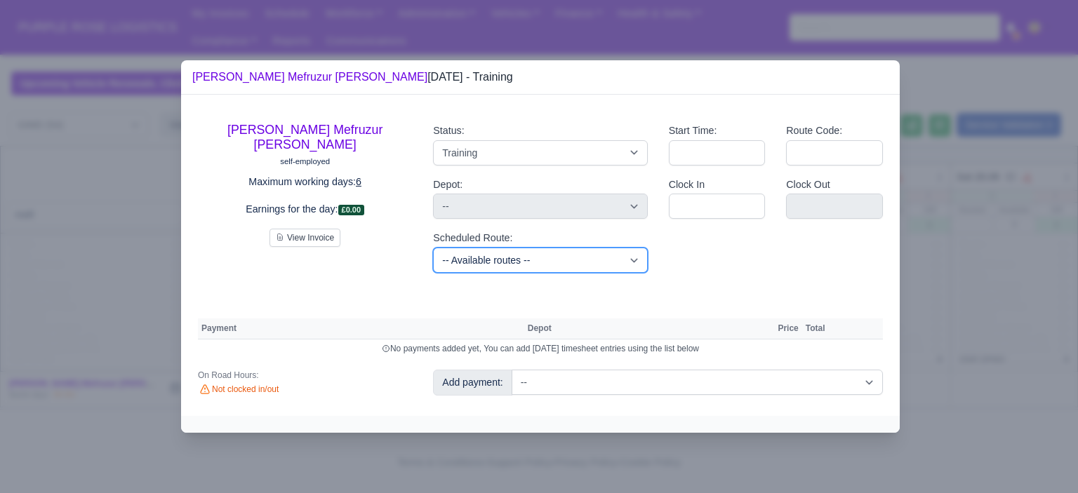
click at [558, 262] on select "-- Available routes -- Standard Parcel - Block of 6 Hours - (SD6) AmFlex RTS Ve…" at bounding box center [540, 260] width 214 height 25
select select "6"
click at [433, 248] on select "-- Available routes -- Standard Parcel - Block of 6 Hours - (SD6) AmFlex RTS Ve…" at bounding box center [540, 260] width 214 height 25
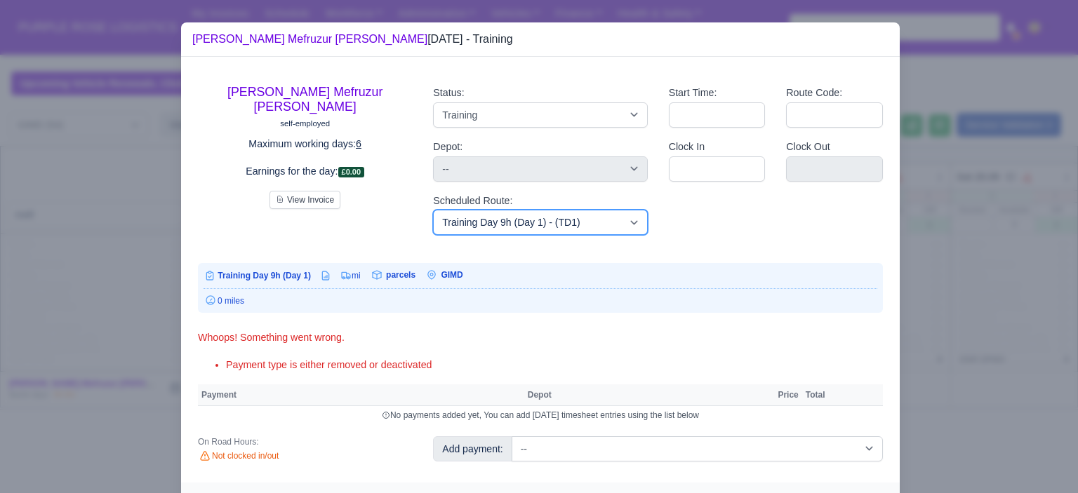
scroll to position [29, 0]
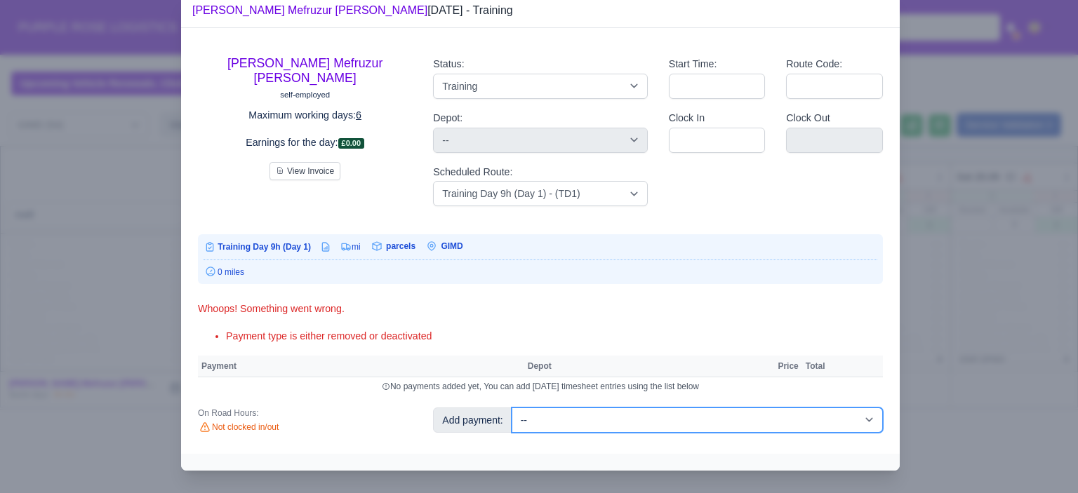
click at [779, 412] on select "-- Additional Hour Support (£14.50) Additional Hour Support (Walkers) (£13.50) …" at bounding box center [697, 420] width 371 height 25
select select "85"
click at [512, 408] on select "-- Additional Hour Support (£14.50) Additional Hour Support (Walkers) (£13.50) …" at bounding box center [697, 420] width 371 height 25
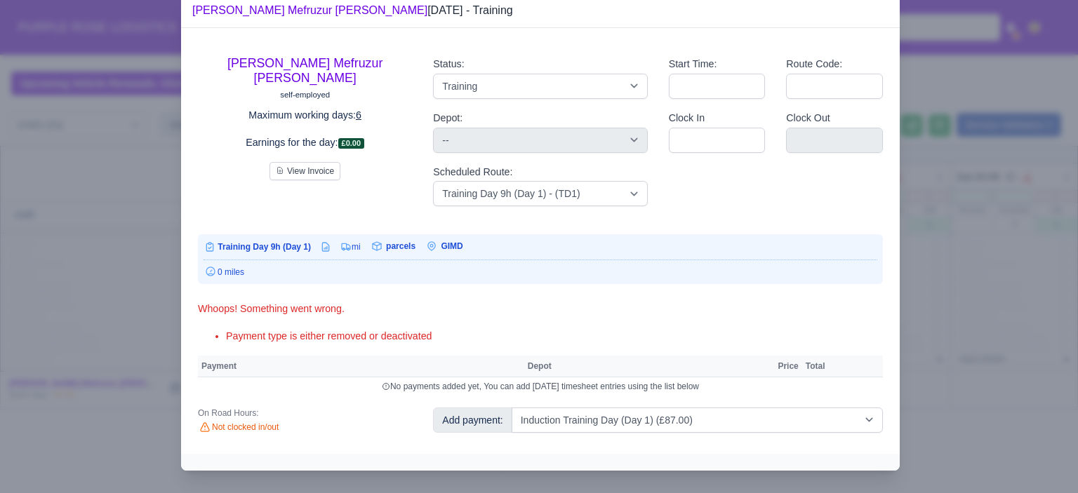
select select "5"
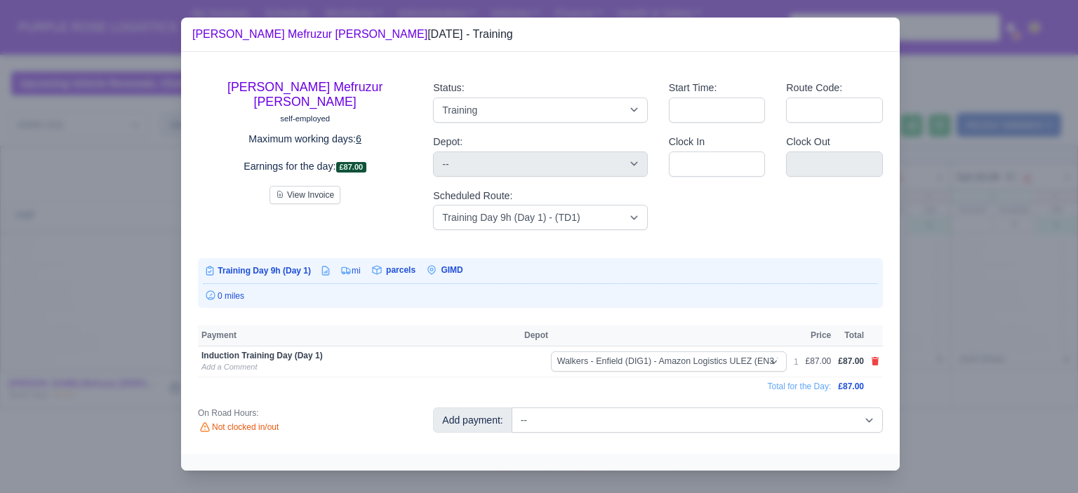
scroll to position [0, 0]
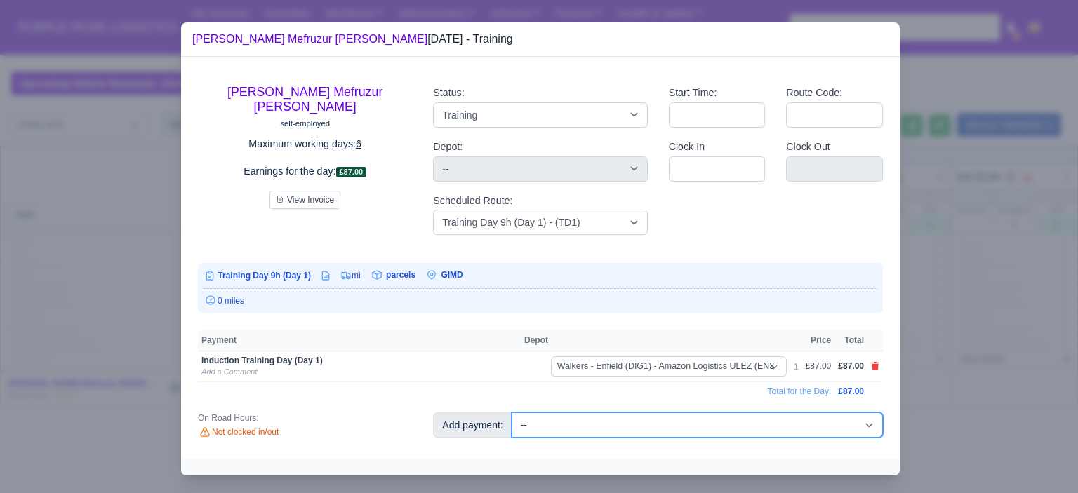
click at [802, 427] on select "-- Additional Hour Support (£14.50) Additional Hour Support (Walkers) (£13.50) …" at bounding box center [697, 425] width 371 height 25
select select "104"
click at [512, 413] on select "-- Additional Hour Support (£14.50) Additional Hour Support (Walkers) (£13.50) …" at bounding box center [697, 425] width 371 height 25
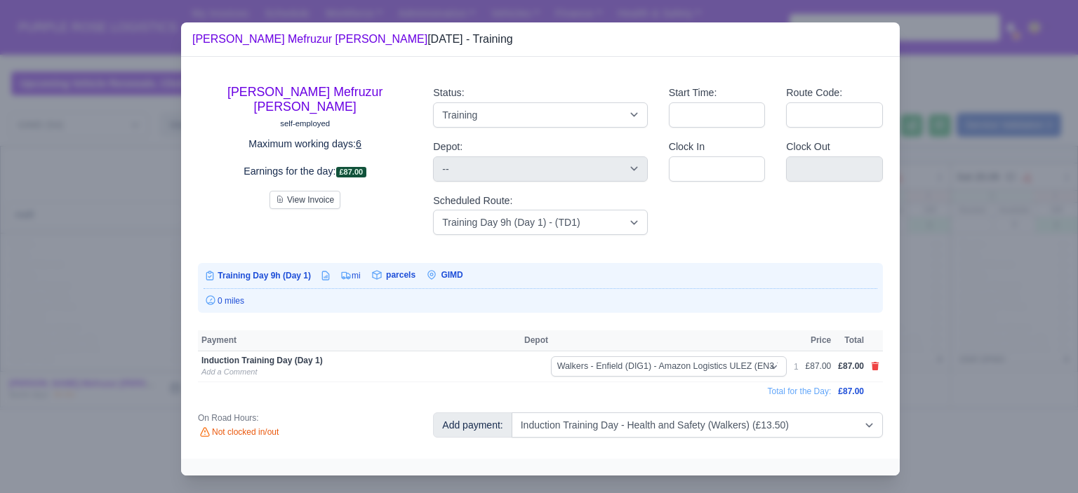
select select "5"
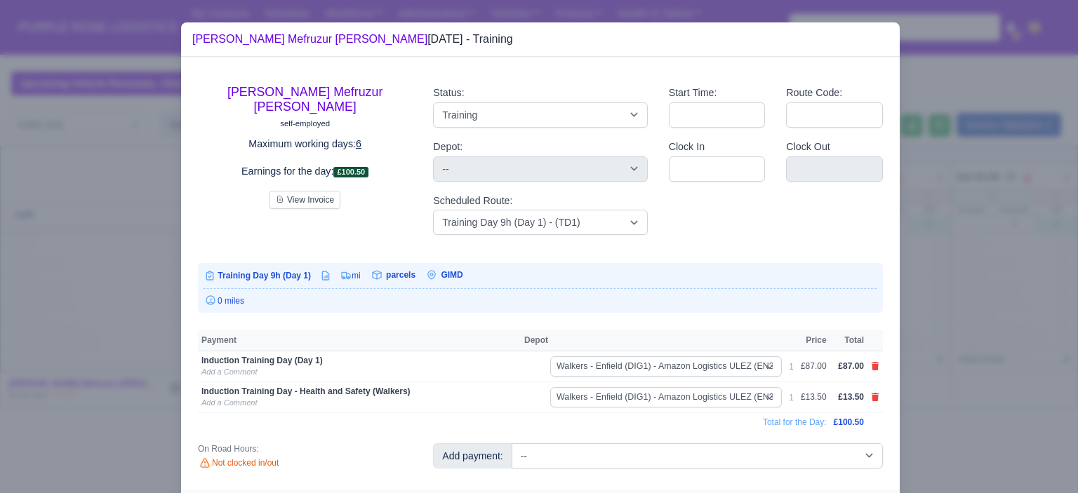
click at [973, 273] on div at bounding box center [539, 246] width 1078 height 493
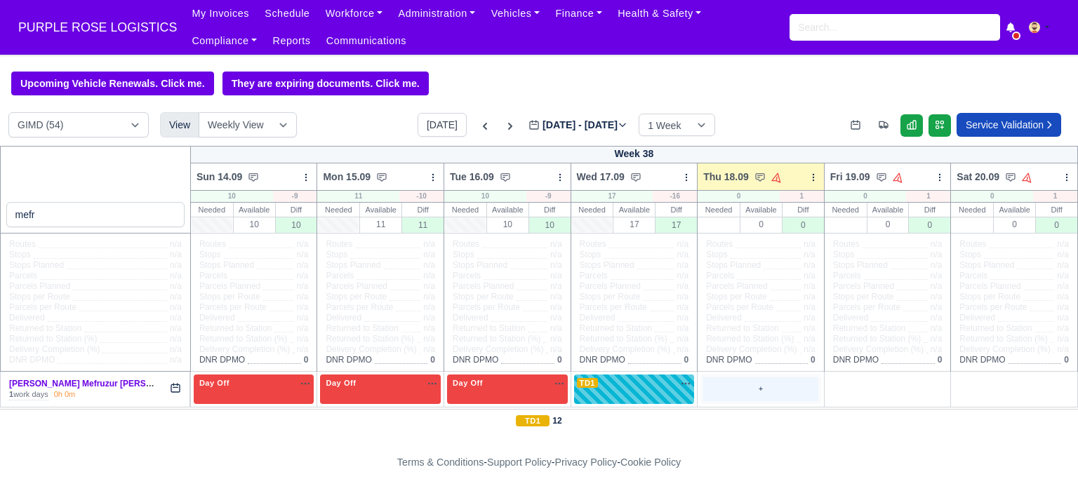
click at [730, 384] on div "+" at bounding box center [760, 389] width 115 height 23
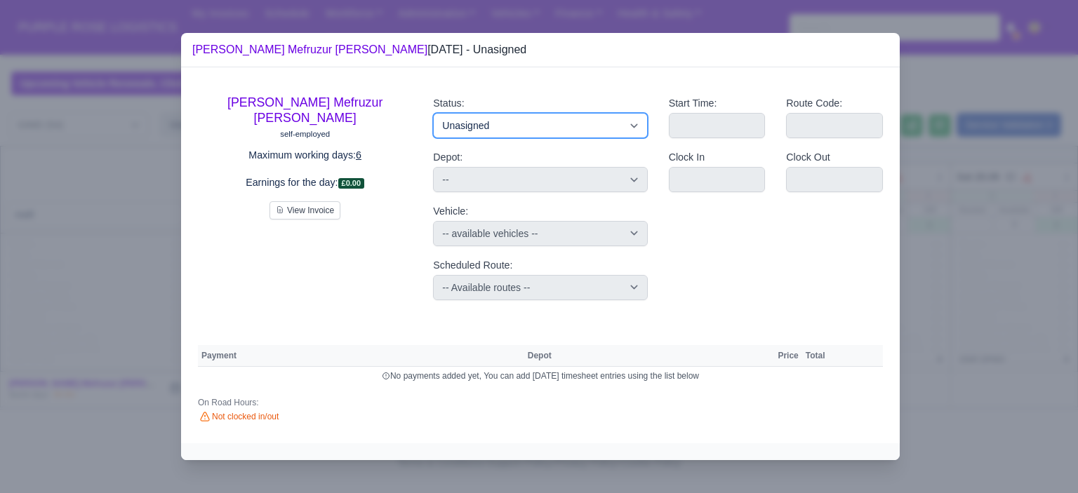
click at [563, 135] on select "Available Day Off Stand By Holiday Other Depot In Office OSM Ridealong Nursery …" at bounding box center [540, 125] width 214 height 25
select select "Day Off"
click at [433, 113] on select "Available Day Off Stand By Holiday Other Depot In Office OSM Ridealong Nursery …" at bounding box center [540, 125] width 214 height 25
select select "na"
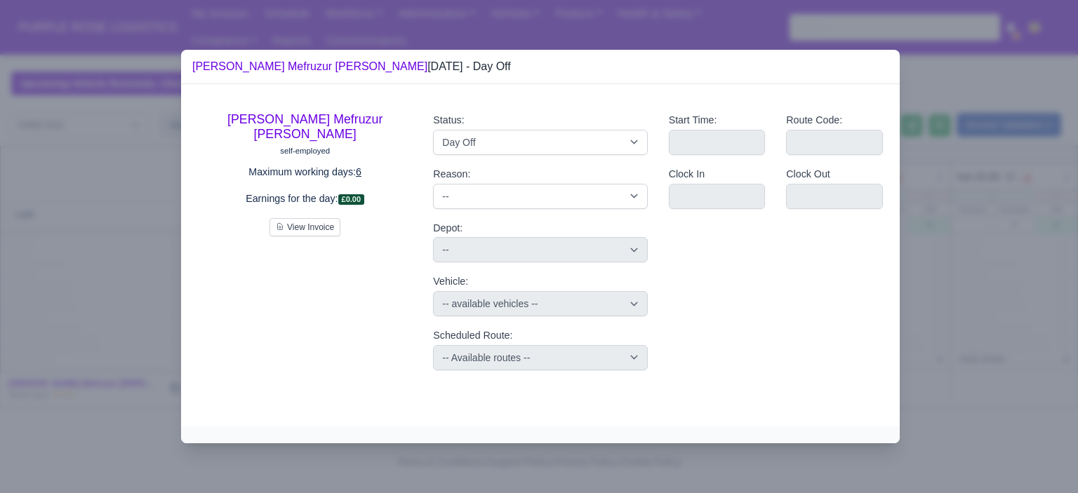
click at [945, 273] on div at bounding box center [539, 246] width 1078 height 493
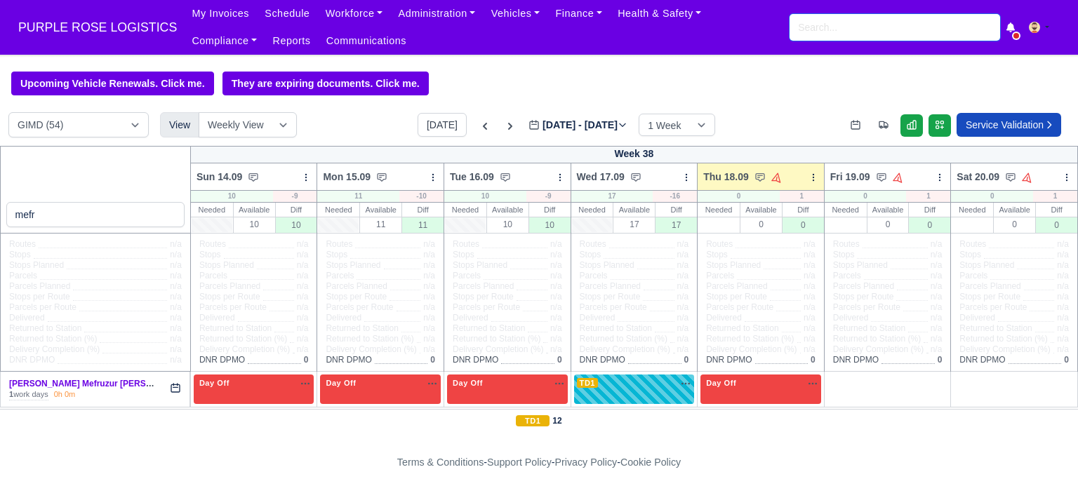
click at [881, 36] on input "search" at bounding box center [894, 27] width 211 height 27
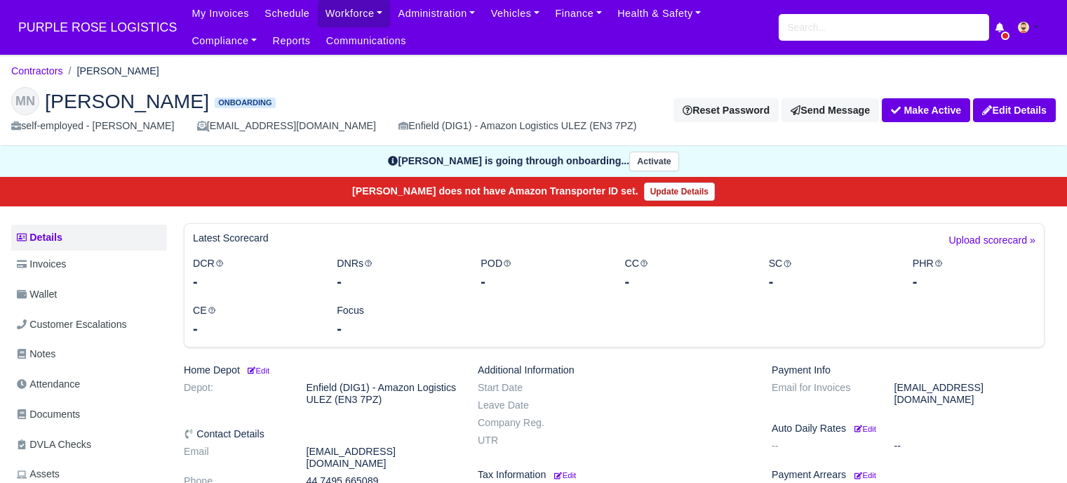
scroll to position [281, 0]
